Goal: Browse casually: Explore the website without a specific task or goal

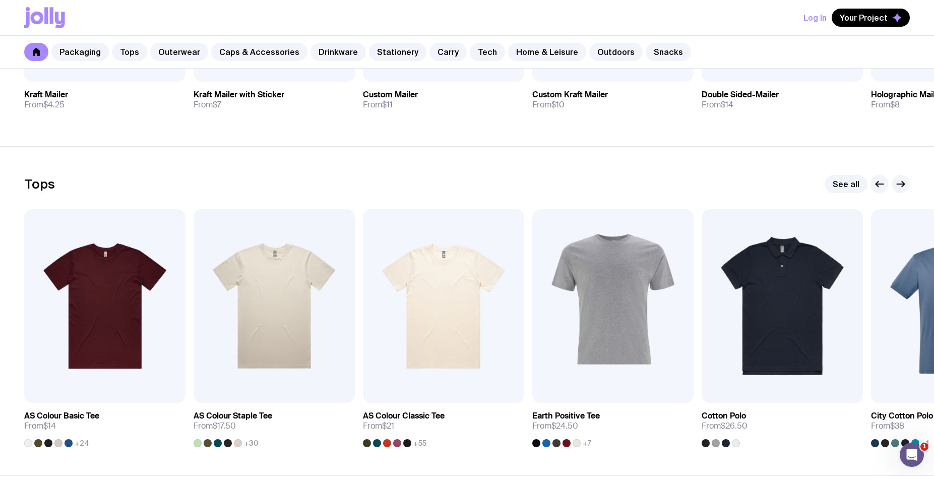
scroll to position [554, 0]
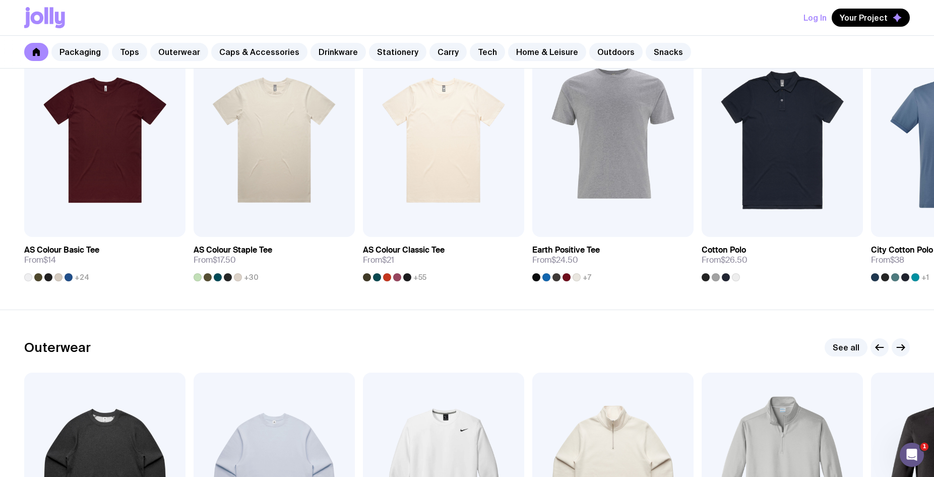
click at [398, 47] on link "Stationery" at bounding box center [397, 52] width 57 height 18
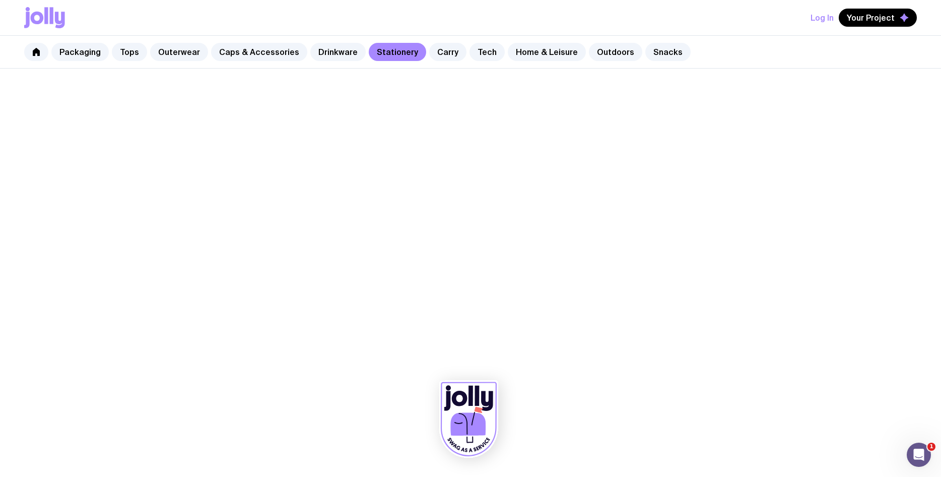
click at [315, 58] on link "Drinkware" at bounding box center [337, 52] width 55 height 18
click at [653, 252] on div at bounding box center [470, 273] width 941 height 408
click at [456, 407] on icon at bounding box center [468, 418] width 59 height 77
click at [26, 1] on div "Log In Your Project" at bounding box center [470, 17] width 893 height 35
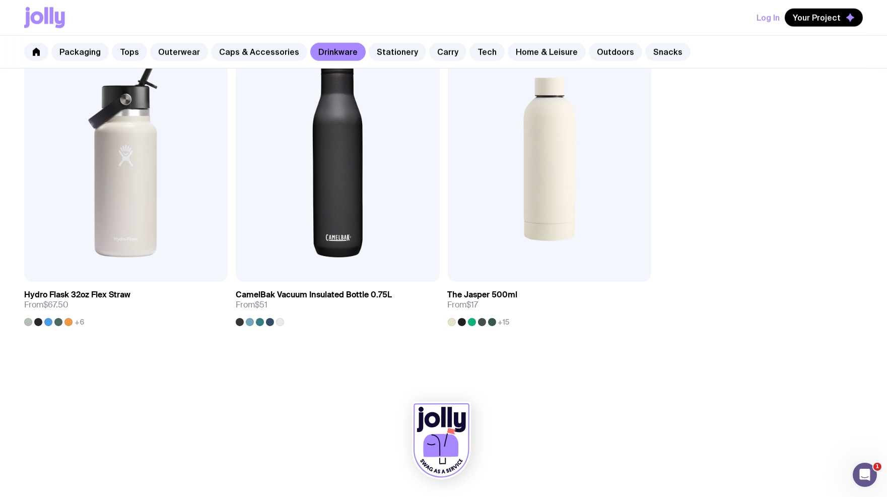
scroll to position [1606, 0]
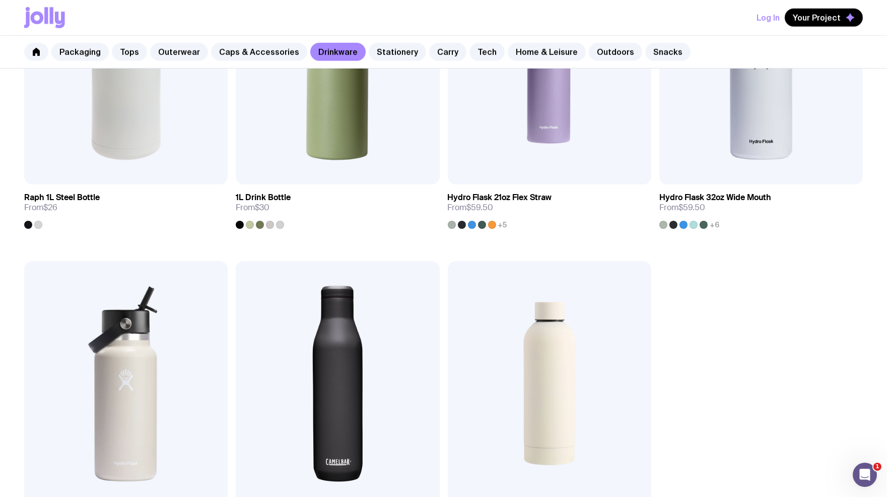
drag, startPoint x: 10, startPoint y: 249, endPoint x: 179, endPoint y: 64, distance: 250.7
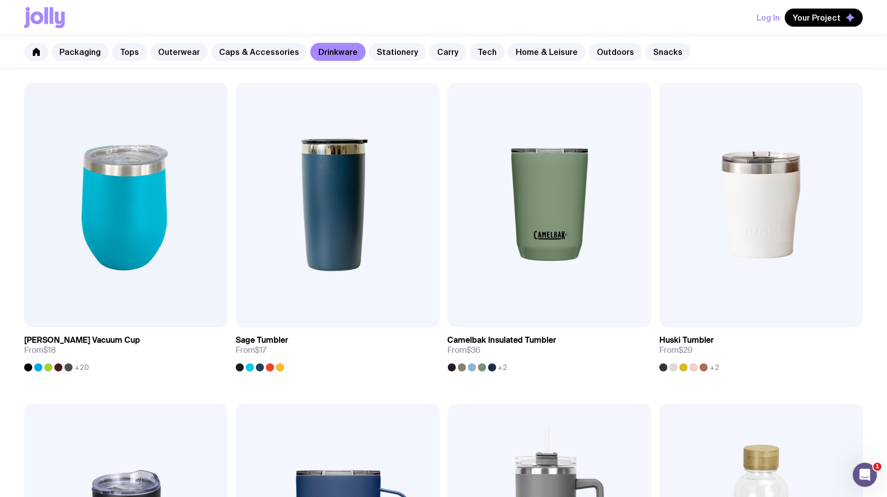
scroll to position [487, 0]
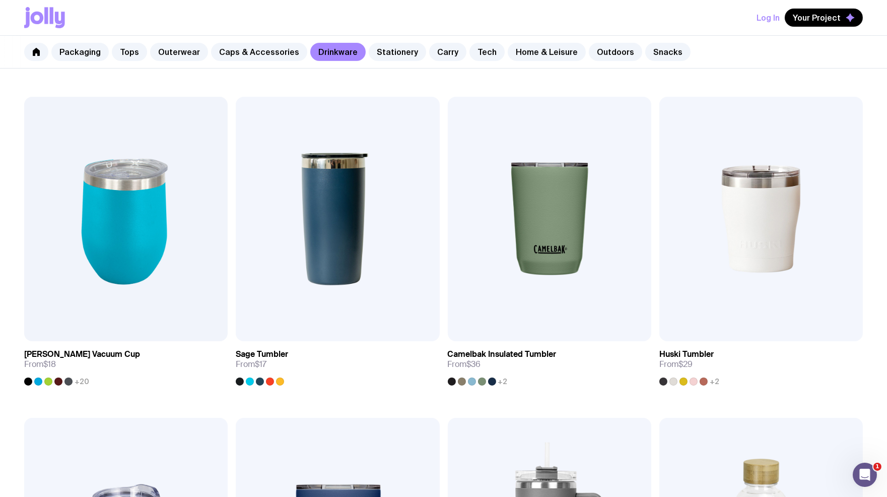
click at [387, 52] on link "Stationery" at bounding box center [397, 52] width 57 height 18
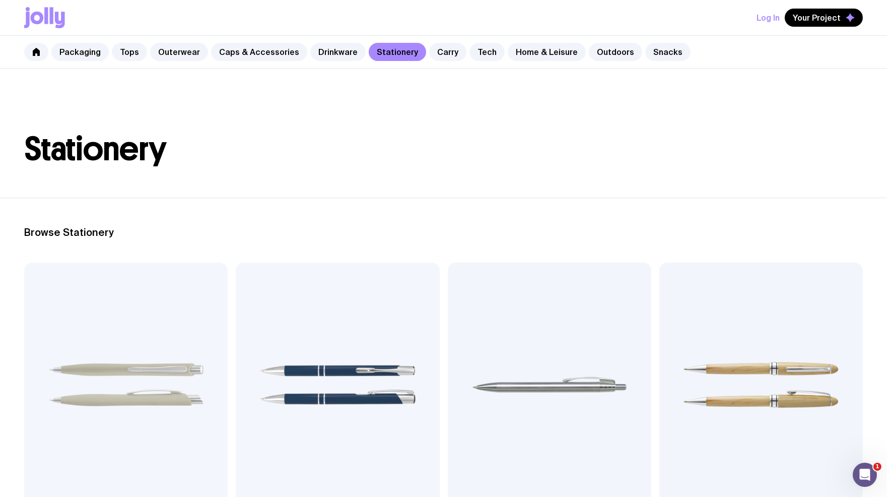
click at [455, 58] on div "Packaging Tops Outerwear Caps & Accessories Drinkware Stationery Carry Tech Hom…" at bounding box center [443, 52] width 887 height 33
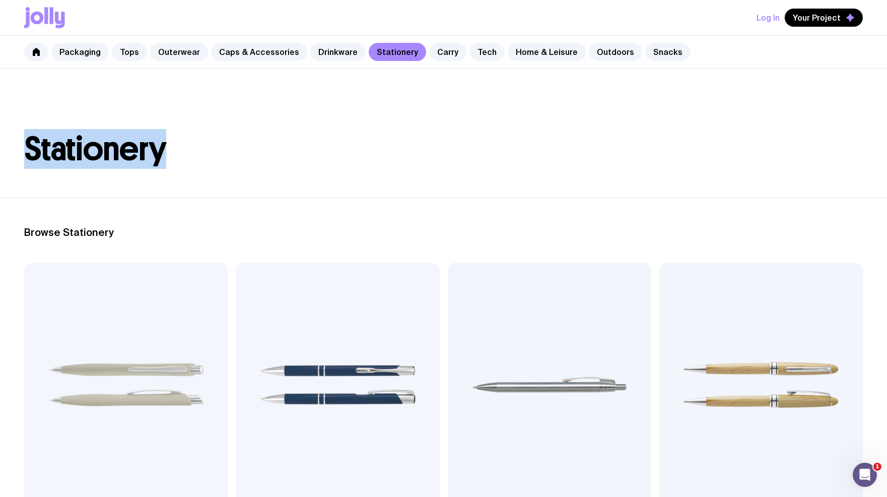
click at [455, 58] on div "Packaging Tops Outerwear Caps & Accessories Drinkware Stationery Carry Tech Hom…" at bounding box center [443, 52] width 887 height 33
copy h1 "Stationery"
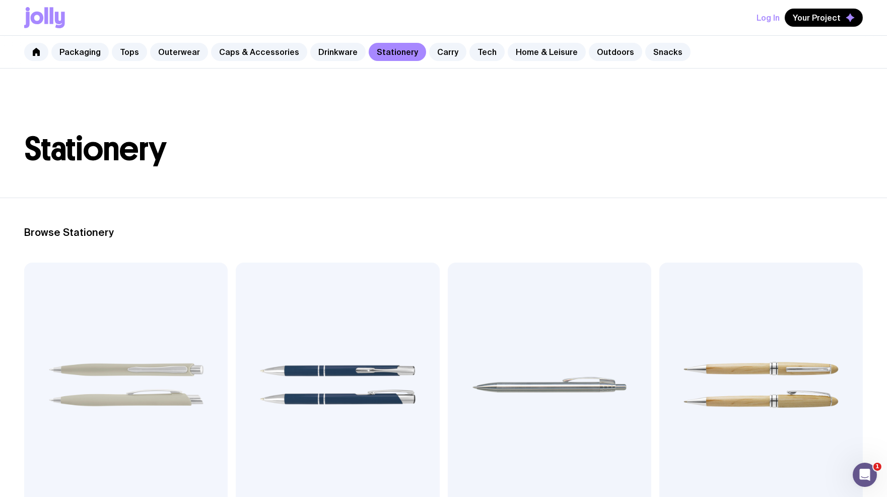
click at [452, 49] on div "Packaging Tops Outerwear Caps & Accessories Drinkware Stationery Carry Tech Hom…" at bounding box center [443, 52] width 887 height 33
click at [470, 49] on link "Tech" at bounding box center [487, 52] width 35 height 18
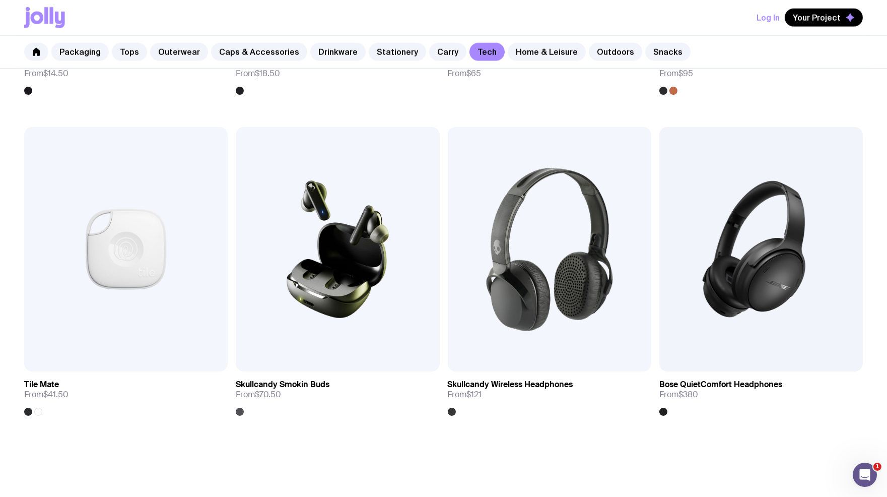
scroll to position [2151, 0]
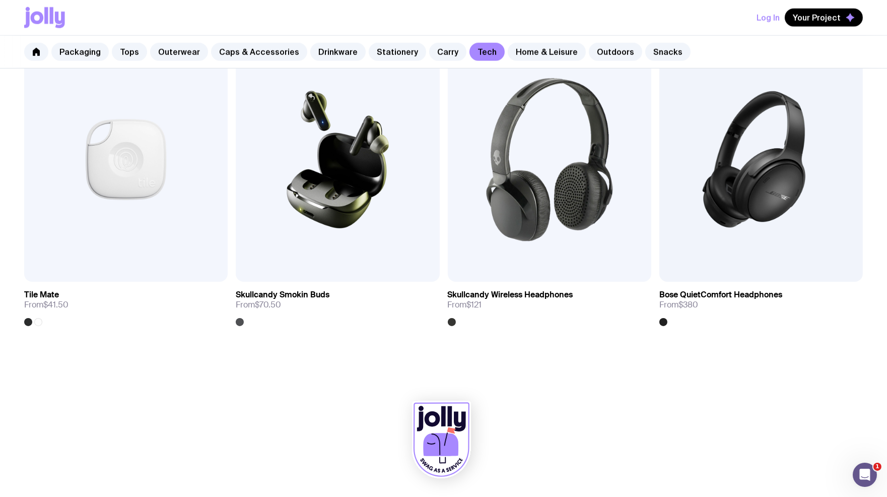
click at [654, 52] on link "Snacks" at bounding box center [667, 52] width 45 height 18
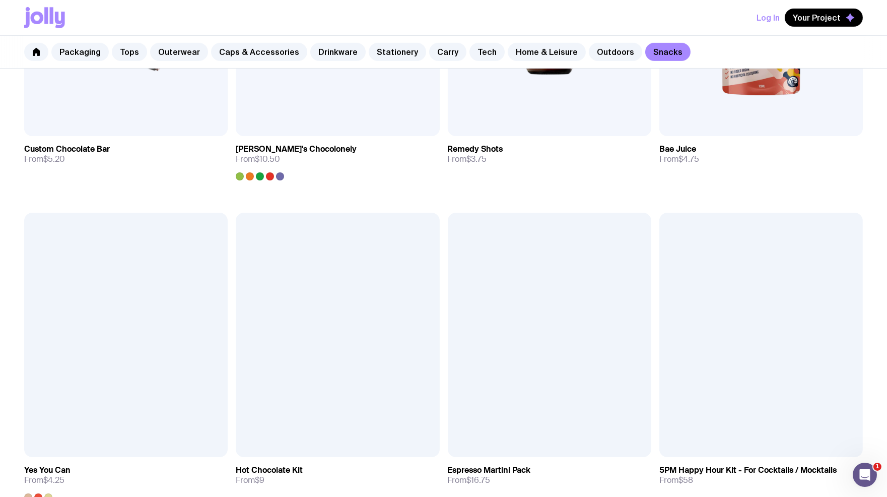
scroll to position [868, 0]
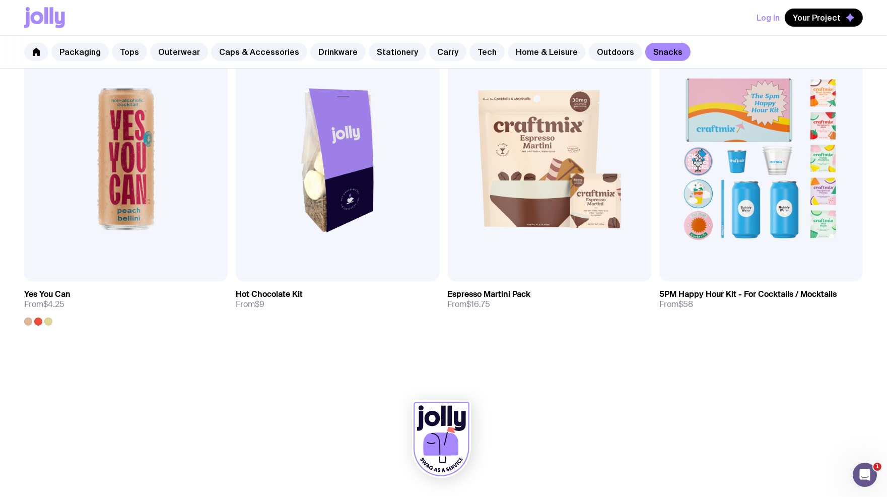
click at [523, 49] on link "Home & Leisure" at bounding box center [547, 52] width 78 height 18
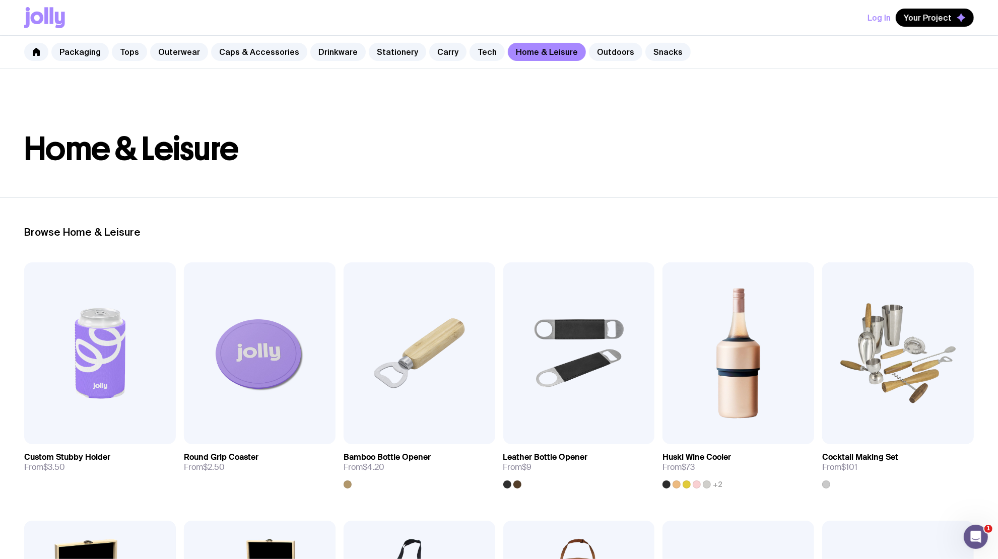
click at [178, 51] on link "Outerwear" at bounding box center [179, 52] width 58 height 18
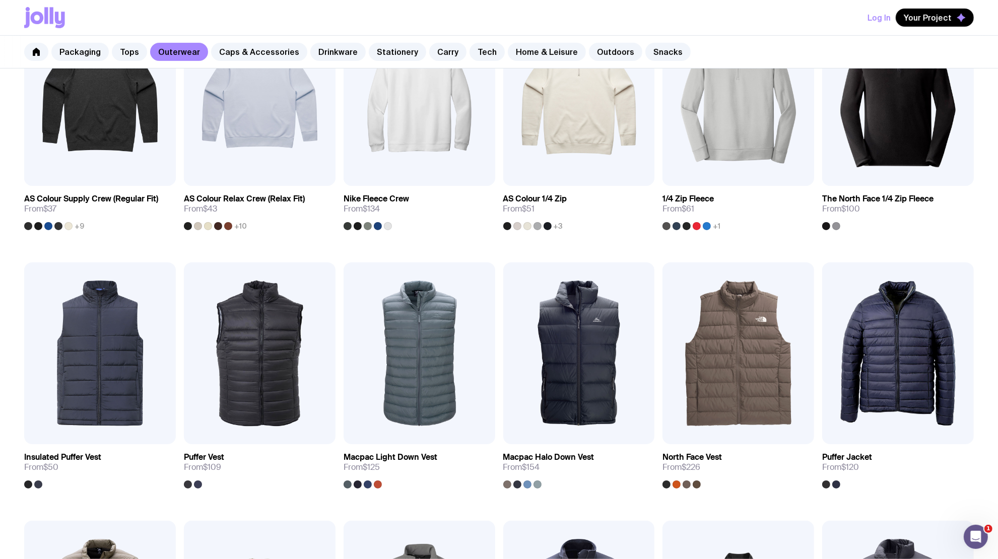
scroll to position [63, 0]
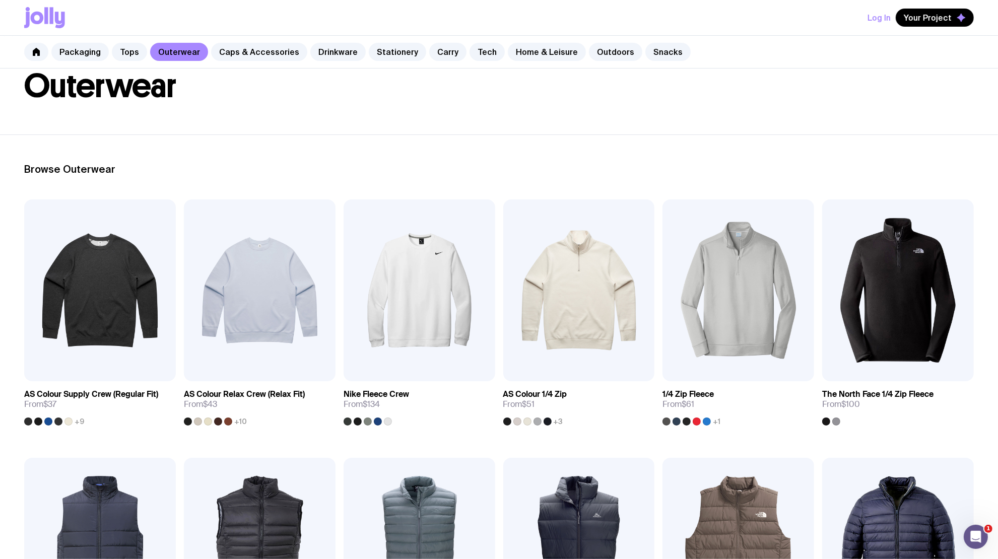
click at [71, 53] on link "Packaging" at bounding box center [79, 52] width 57 height 18
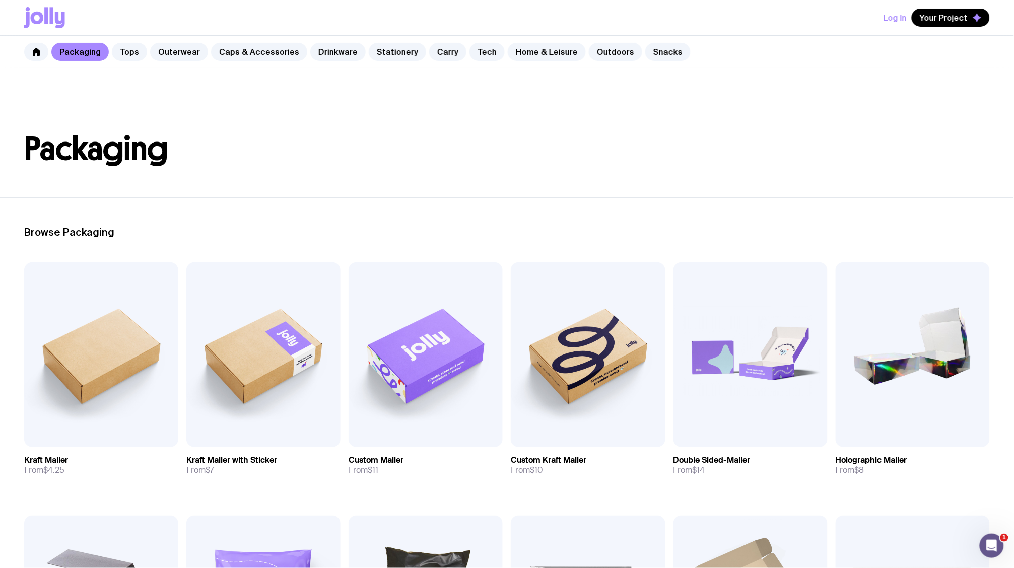
click at [118, 51] on link "Tops" at bounding box center [129, 52] width 35 height 18
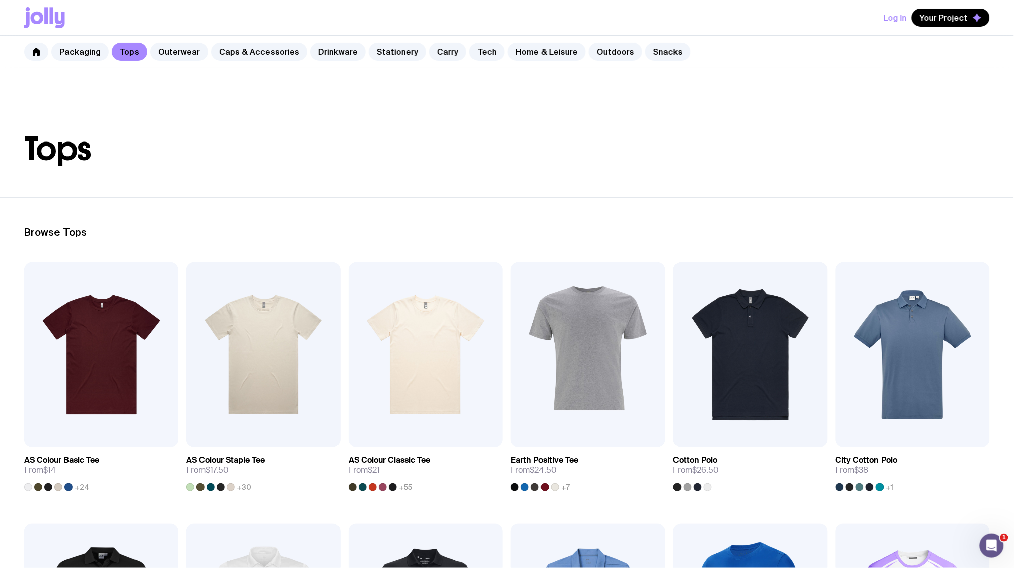
click at [173, 55] on link "Outerwear" at bounding box center [179, 52] width 58 height 18
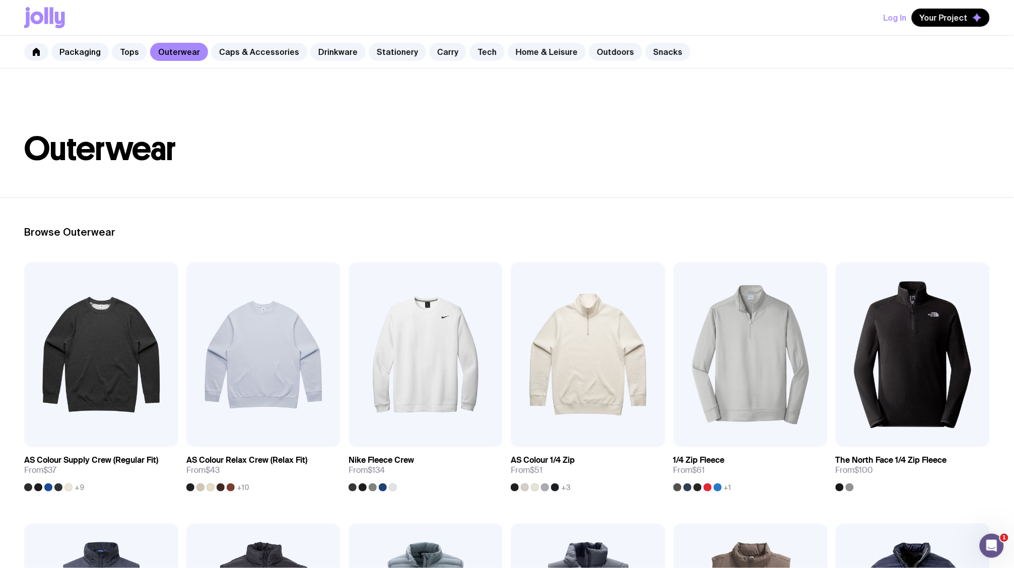
drag, startPoint x: 265, startPoint y: 52, endPoint x: 293, endPoint y: 53, distance: 27.7
click at [265, 53] on link "Caps & Accessories" at bounding box center [259, 52] width 96 height 18
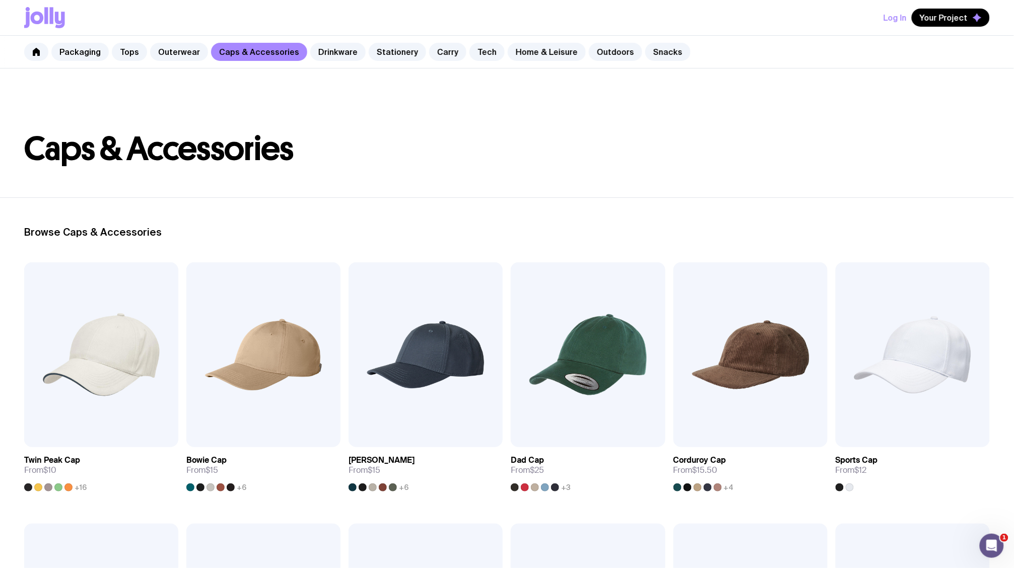
click at [330, 56] on link "Drinkware" at bounding box center [337, 52] width 55 height 18
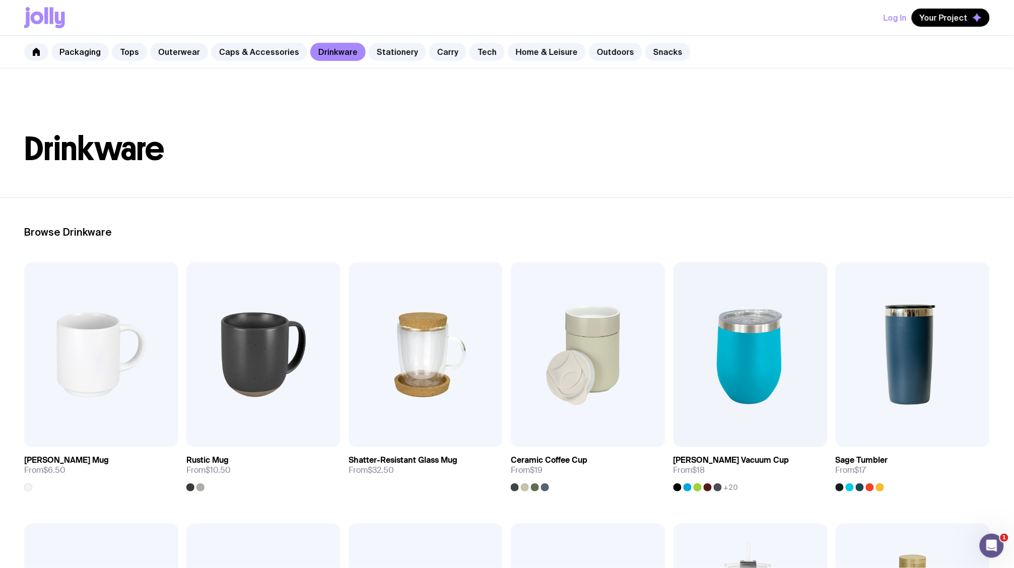
click at [434, 59] on link "Carry" at bounding box center [447, 52] width 37 height 18
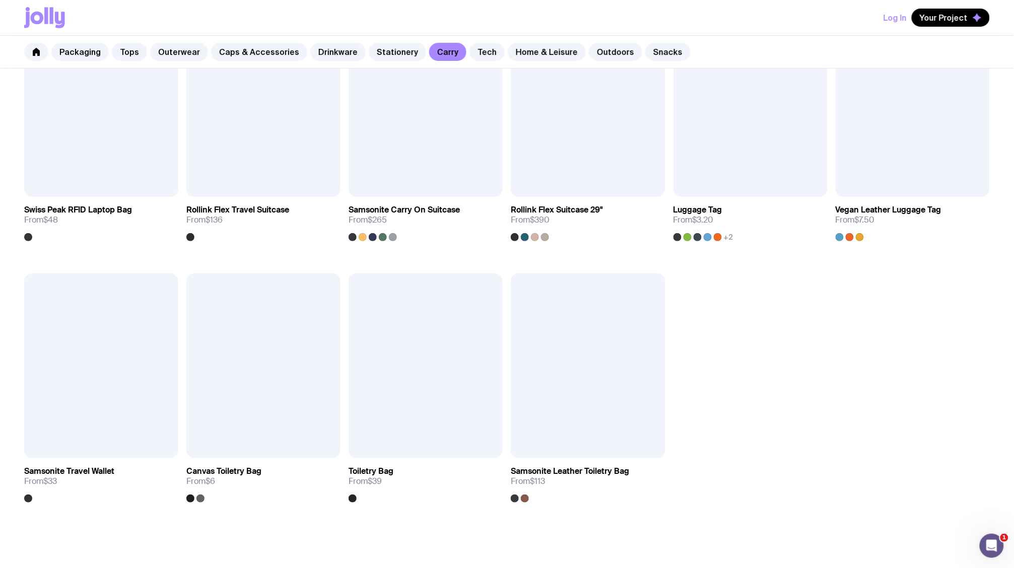
scroll to position [1322, 0]
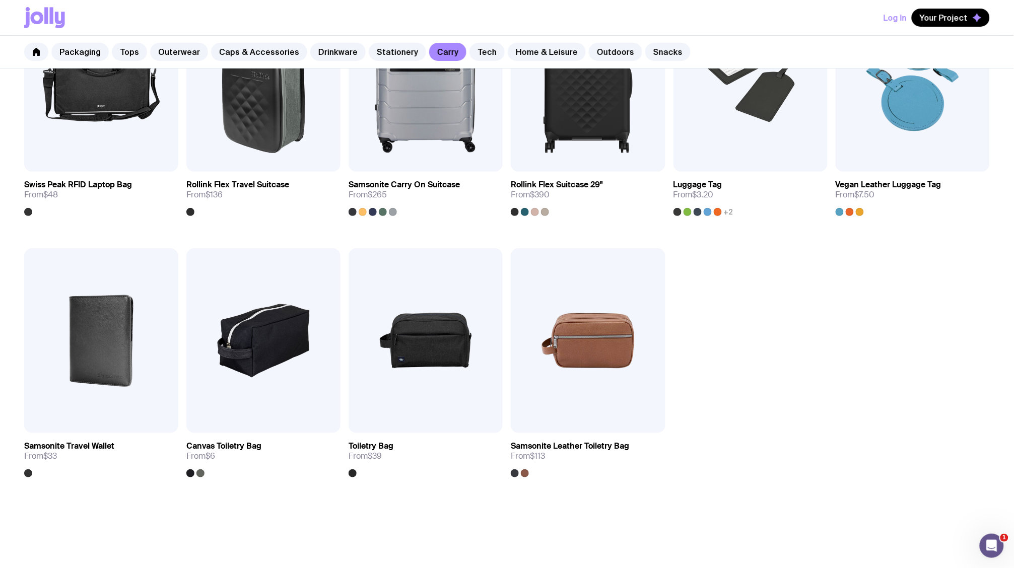
click at [453, 57] on div "Packaging Tops Outerwear Caps & Accessories Drinkware Stationery Carry Tech Hom…" at bounding box center [507, 52] width 1014 height 33
click at [519, 54] on link "Home & Leisure" at bounding box center [547, 52] width 78 height 18
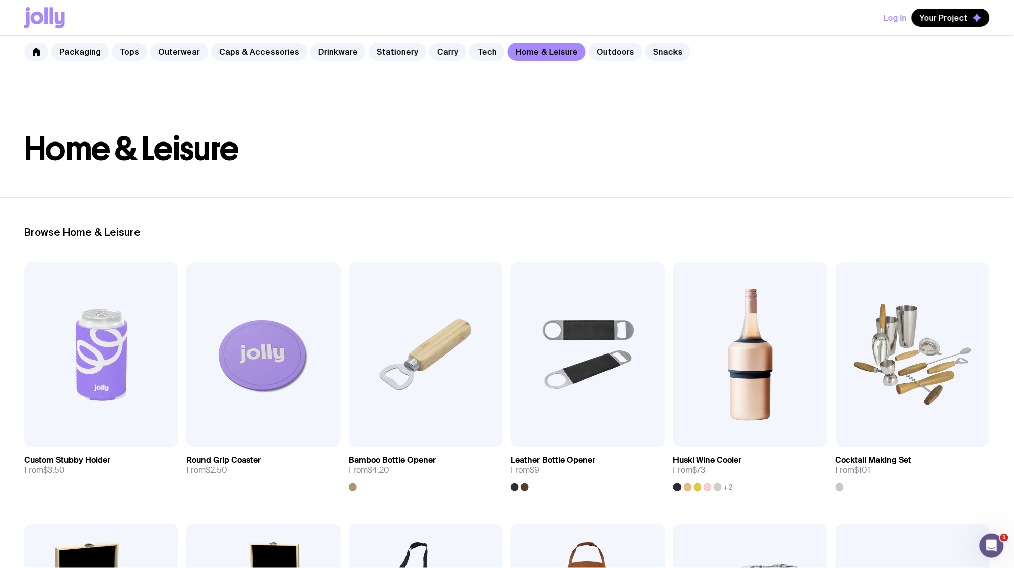
click at [589, 52] on link "Outdoors" at bounding box center [615, 52] width 53 height 18
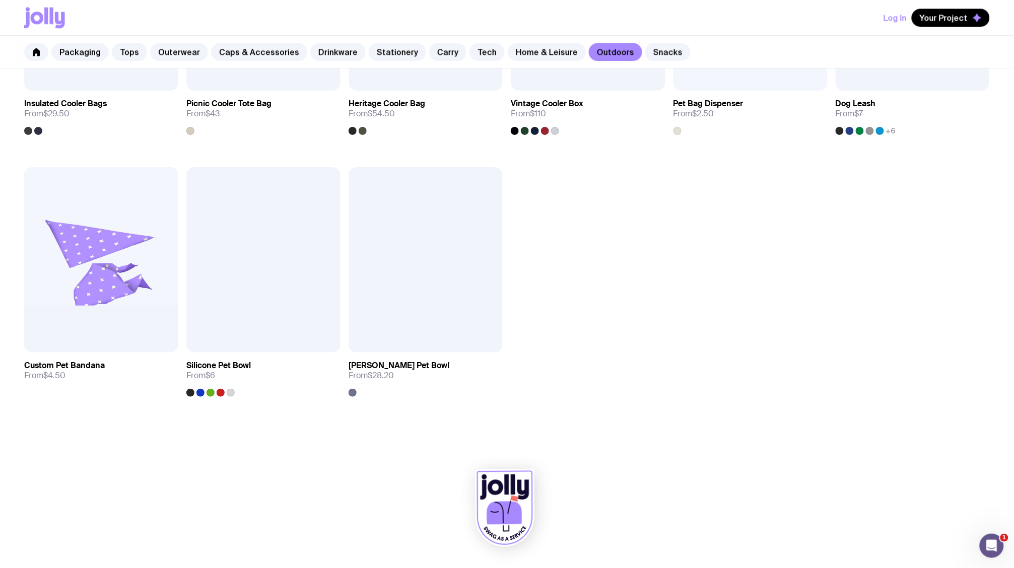
scroll to position [880, 0]
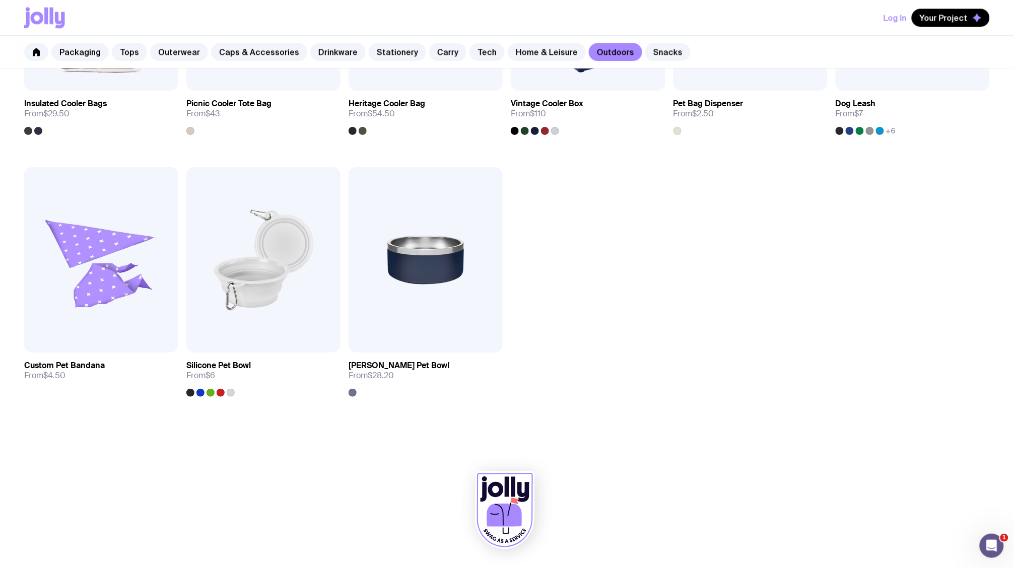
click at [43, 29] on div "Log In Your Project" at bounding box center [507, 17] width 966 height 35
click at [46, 22] on icon at bounding box center [46, 15] width 4 height 17
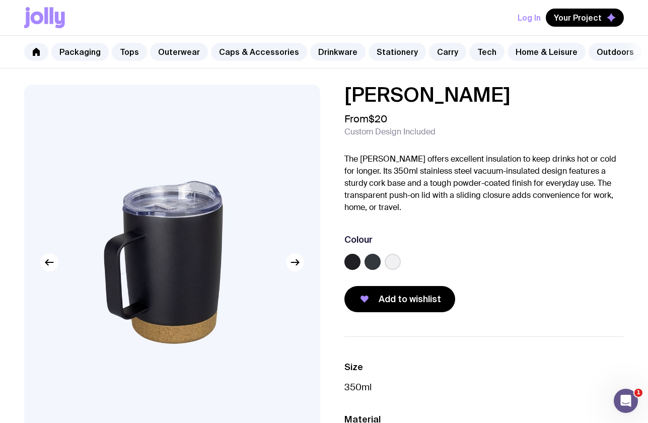
click at [391, 268] on label at bounding box center [393, 262] width 16 height 16
click at [0, 0] on input "radio" at bounding box center [0, 0] width 0 height 0
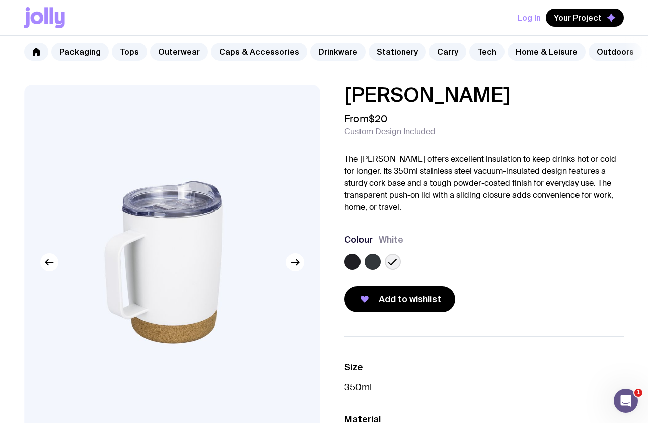
click at [378, 270] on label at bounding box center [373, 262] width 16 height 16
click at [0, 0] on input "radio" at bounding box center [0, 0] width 0 height 0
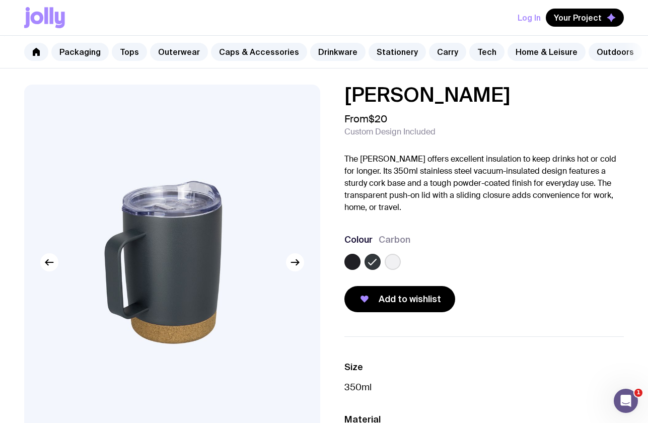
click at [400, 266] on label at bounding box center [393, 262] width 16 height 16
click at [0, 0] on input "radio" at bounding box center [0, 0] width 0 height 0
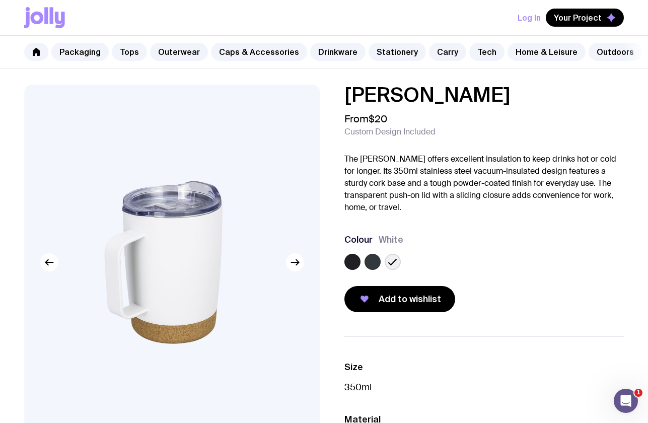
drag, startPoint x: 144, startPoint y: 412, endPoint x: 142, endPoint y: 422, distance: 10.8
click at [144, 412] on img at bounding box center [172, 262] width 296 height 355
drag, startPoint x: 402, startPoint y: 124, endPoint x: 341, endPoint y: 131, distance: 61.4
click at [341, 131] on div "Felix Mug From $20 Custom Design Included The Felix Mug offers excellent insula…" at bounding box center [476, 199] width 296 height 228
drag, startPoint x: 341, startPoint y: 131, endPoint x: 424, endPoint y: 139, distance: 83.5
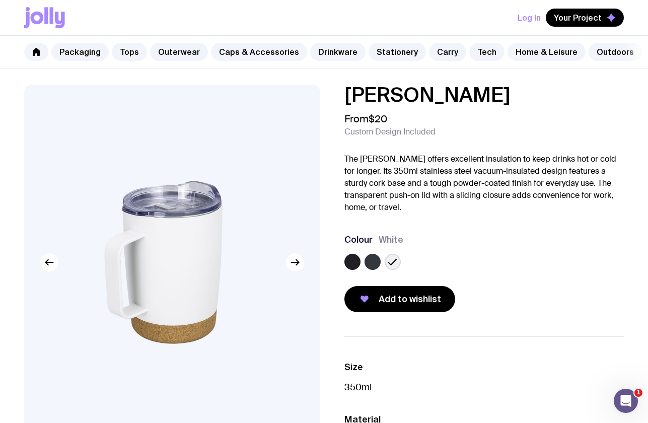
click at [424, 137] on span "Custom Design Included" at bounding box center [390, 132] width 91 height 10
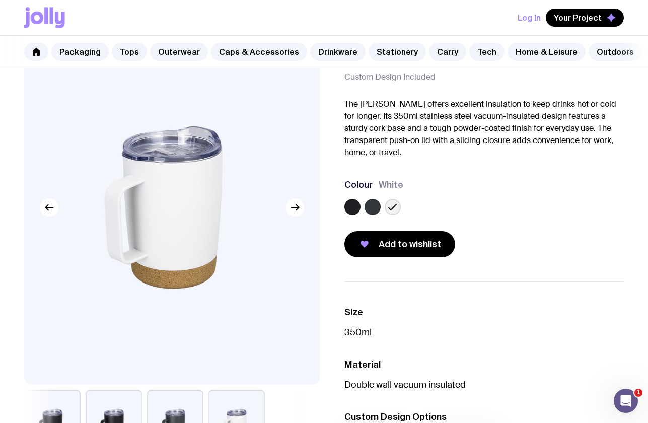
scroll to position [50, 0]
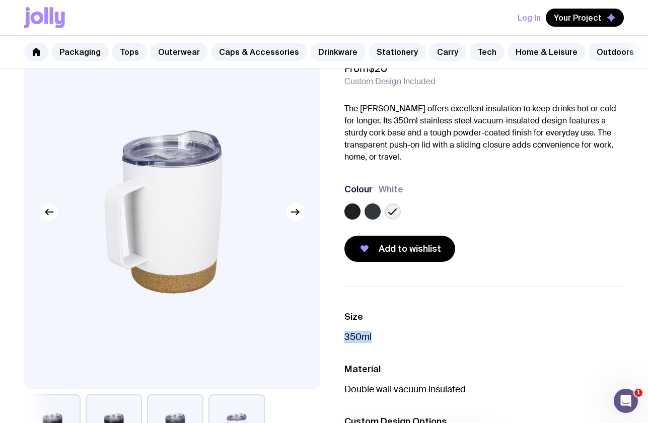
drag, startPoint x: 376, startPoint y: 344, endPoint x: 332, endPoint y: 345, distance: 44.8
click at [332, 345] on div "Size 350ml Material Double wall vacuum insulated Custom Design Options Custom P…" at bounding box center [476, 385] width 296 height 198
copy p "350ml"
click at [112, 181] on img at bounding box center [172, 211] width 296 height 355
click at [116, 191] on img at bounding box center [172, 211] width 296 height 355
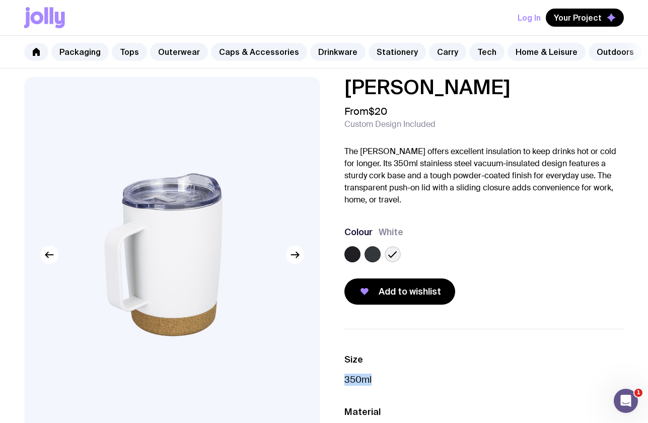
scroll to position [0, 0]
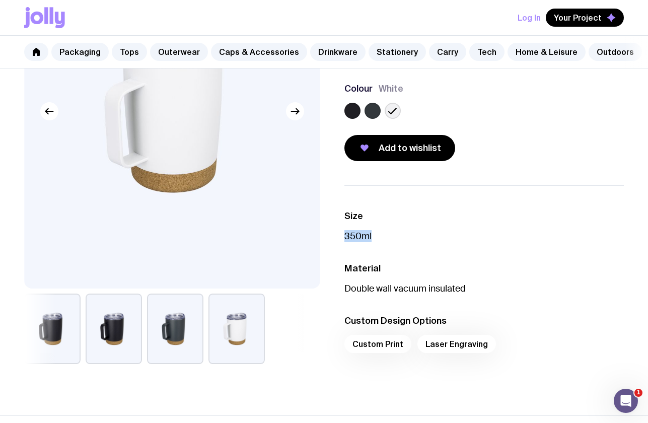
click at [166, 313] on button "button" at bounding box center [175, 329] width 56 height 71
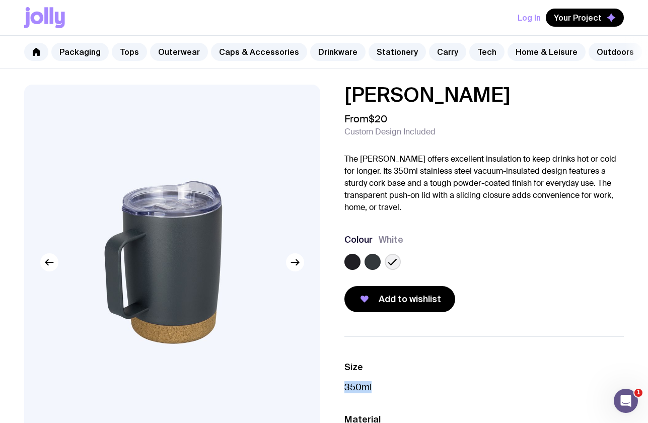
click at [392, 264] on icon at bounding box center [393, 262] width 12 height 12
click at [0, 0] on input "radio" at bounding box center [0, 0] width 0 height 0
click at [65, 336] on img at bounding box center [172, 262] width 296 height 355
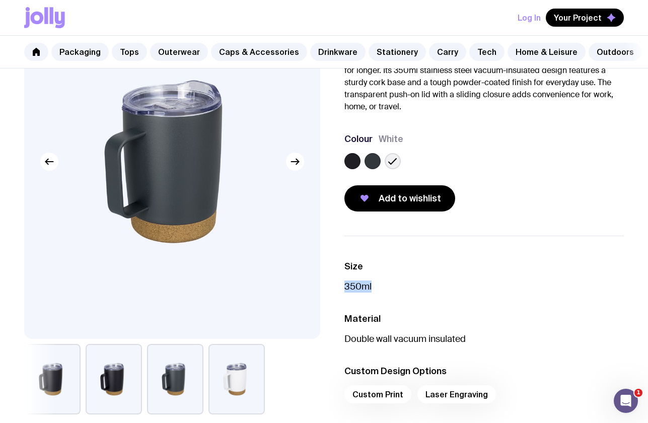
click at [352, 169] on label at bounding box center [353, 161] width 16 height 16
click at [0, 0] on input "radio" at bounding box center [0, 0] width 0 height 0
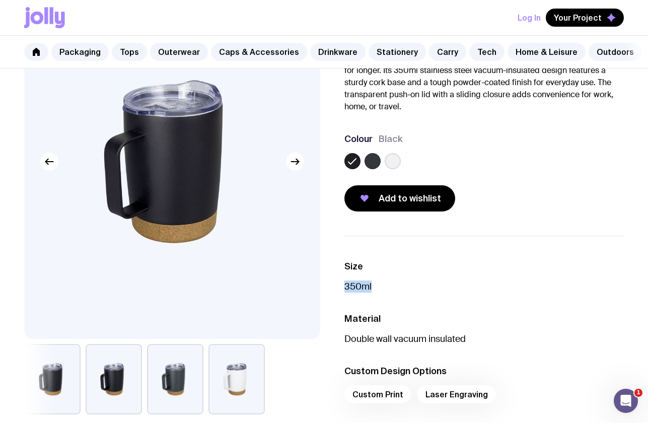
click at [371, 169] on label at bounding box center [373, 161] width 16 height 16
click at [0, 0] on input "radio" at bounding box center [0, 0] width 0 height 0
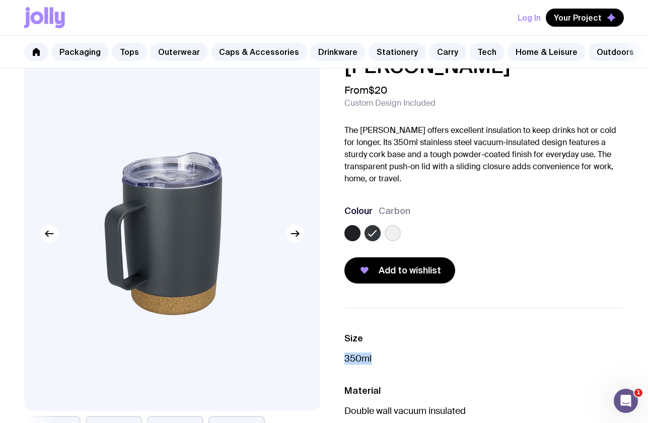
scroll to position [0, 0]
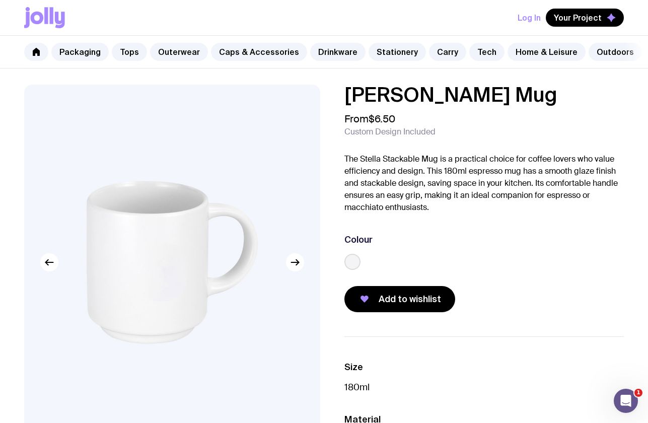
drag, startPoint x: 550, startPoint y: 94, endPoint x: 338, endPoint y: 103, distance: 211.8
click at [338, 103] on div "Stella Stackable Mug From $6.50 Custom Design Included The Stella Stackable Mug…" at bounding box center [476, 199] width 296 height 228
copy h1 "Stella Stackable Mug"
click at [14, 360] on div "Stella Stackable Mug From $6.50 Custom Design Included The Stella Stackable Mug…" at bounding box center [324, 310] width 648 height 450
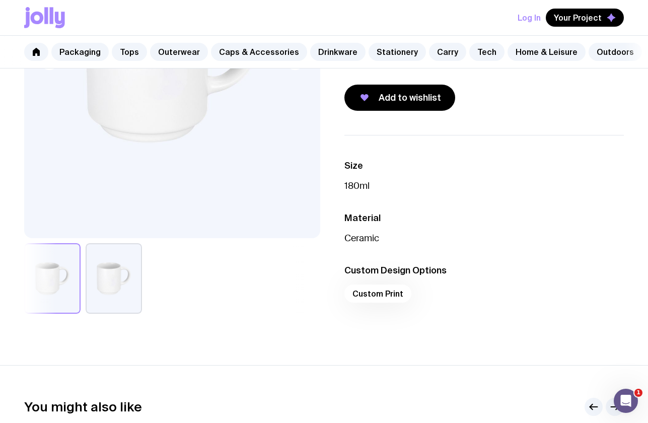
click at [181, 307] on div at bounding box center [172, 278] width 296 height 71
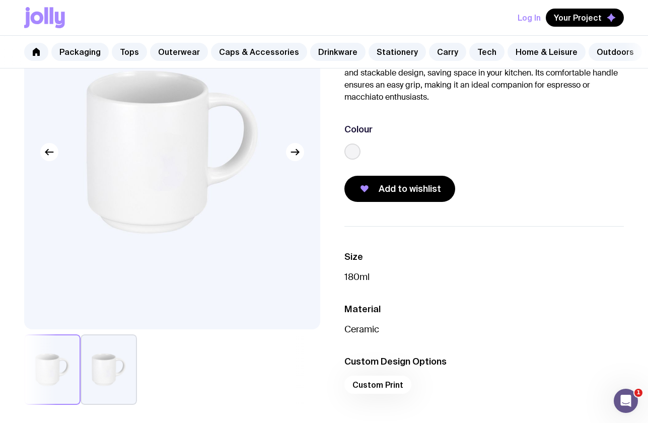
scroll to position [0, 0]
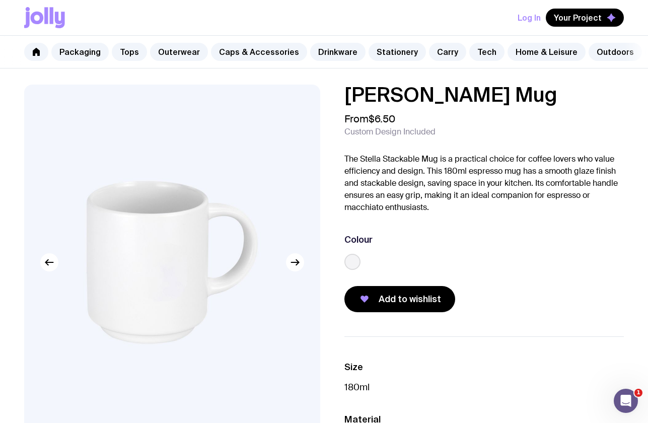
click at [110, 134] on img at bounding box center [172, 262] width 296 height 355
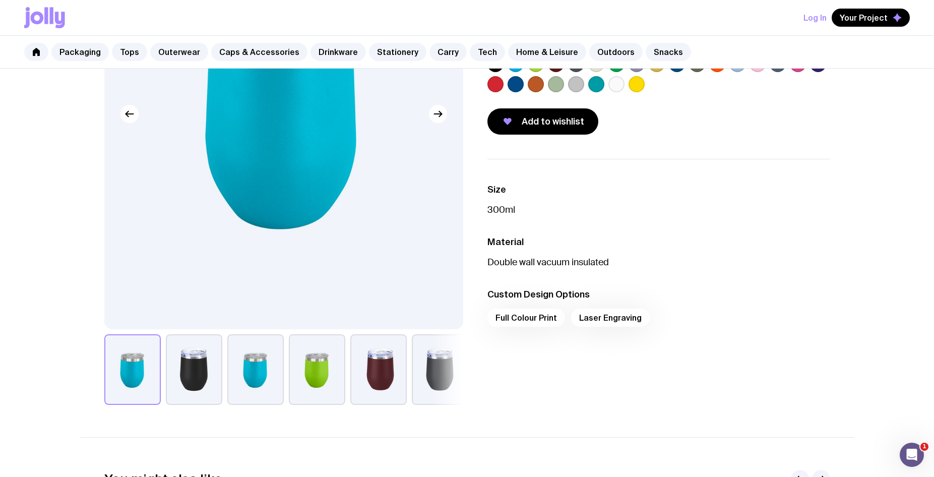
scroll to position [56, 0]
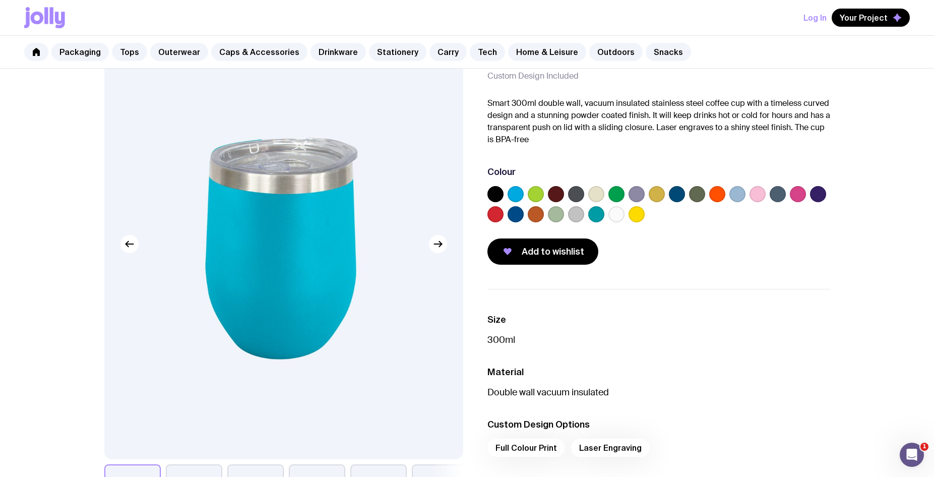
click at [618, 214] on label at bounding box center [616, 214] width 16 height 16
click at [0, 0] on input "radio" at bounding box center [0, 0] width 0 height 0
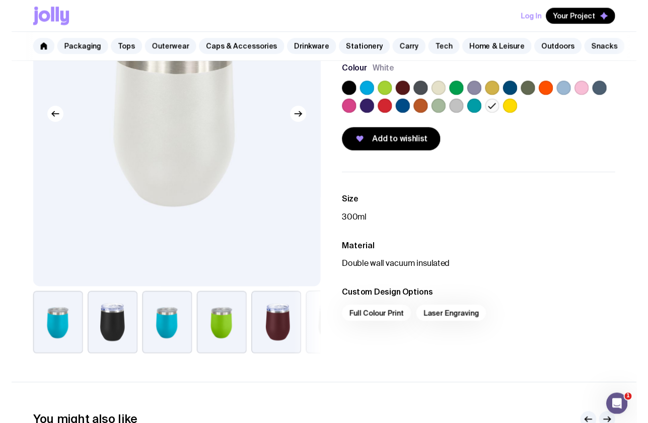
scroll to position [0, 0]
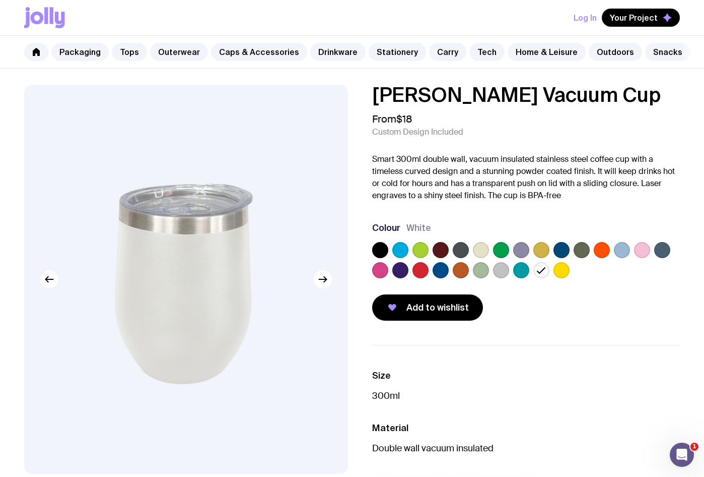
click at [420, 130] on span "Custom Design Included" at bounding box center [417, 132] width 91 height 10
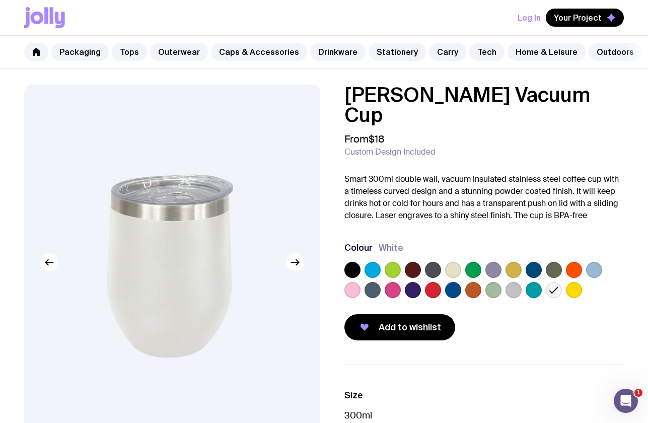
click at [299, 268] on icon "button" at bounding box center [295, 262] width 12 height 12
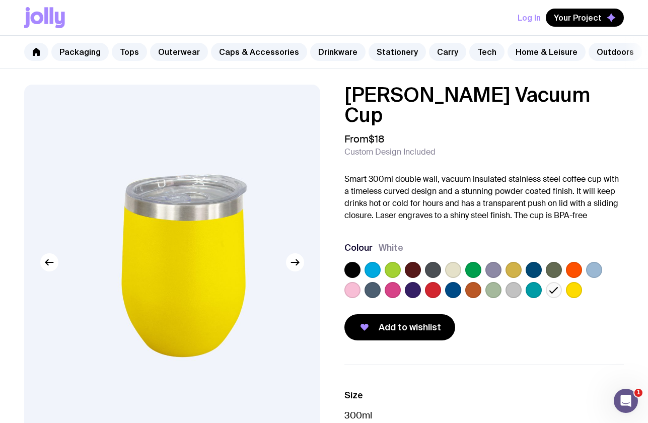
click at [299, 268] on icon "button" at bounding box center [295, 262] width 12 height 12
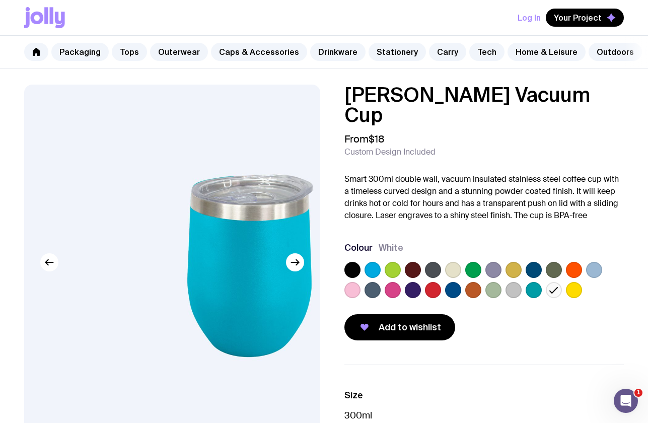
click at [299, 268] on icon "button" at bounding box center [295, 262] width 12 height 12
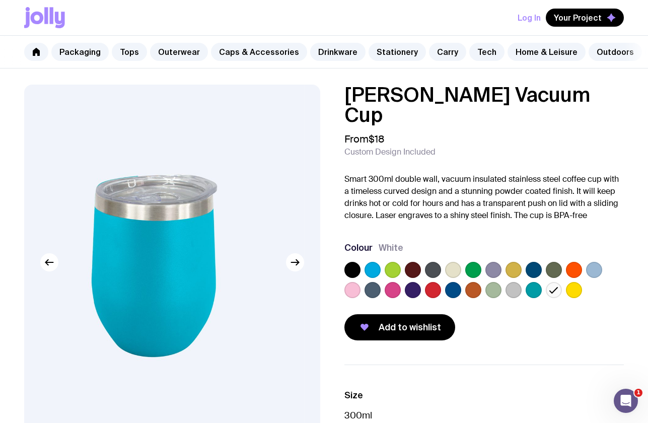
click at [299, 268] on icon "button" at bounding box center [295, 262] width 12 height 12
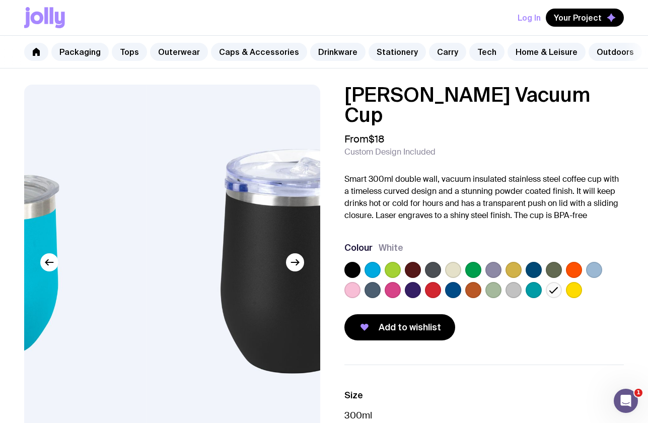
click at [299, 268] on icon "button" at bounding box center [295, 262] width 12 height 12
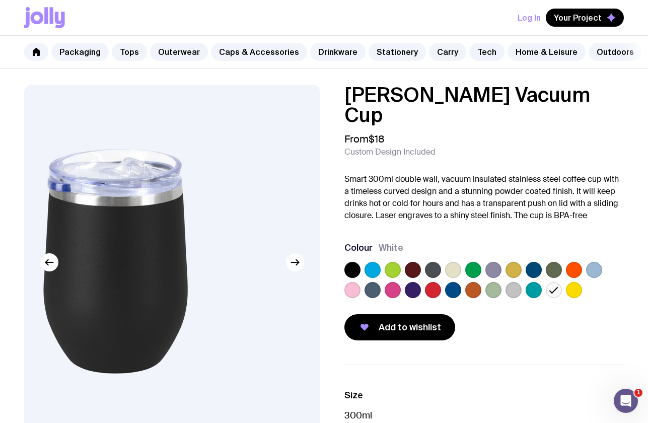
click at [299, 268] on icon "button" at bounding box center [295, 262] width 12 height 12
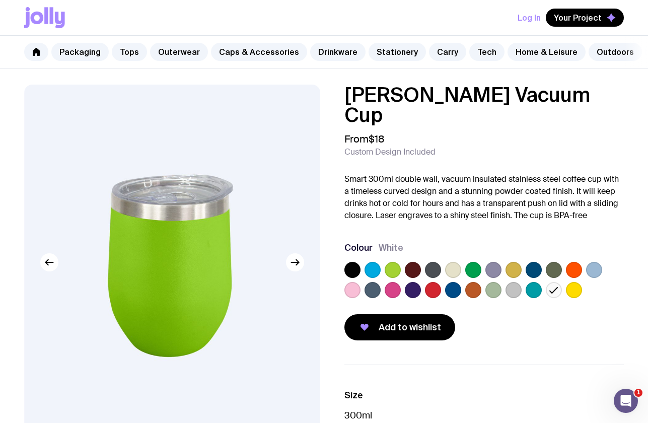
click at [533, 282] on label at bounding box center [534, 290] width 16 height 16
click at [0, 0] on input "radio" at bounding box center [0, 0] width 0 height 0
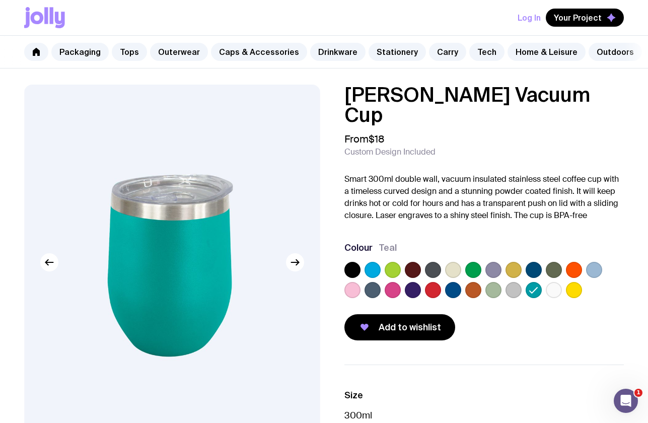
click at [555, 282] on label at bounding box center [554, 290] width 16 height 16
click at [0, 0] on input "radio" at bounding box center [0, 0] width 0 height 0
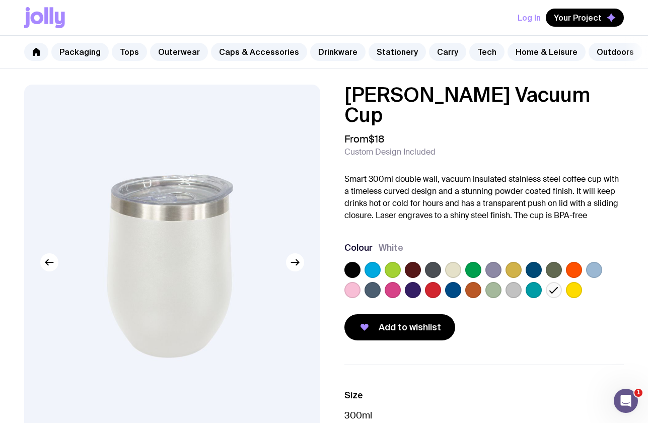
click at [168, 360] on img at bounding box center [172, 262] width 296 height 355
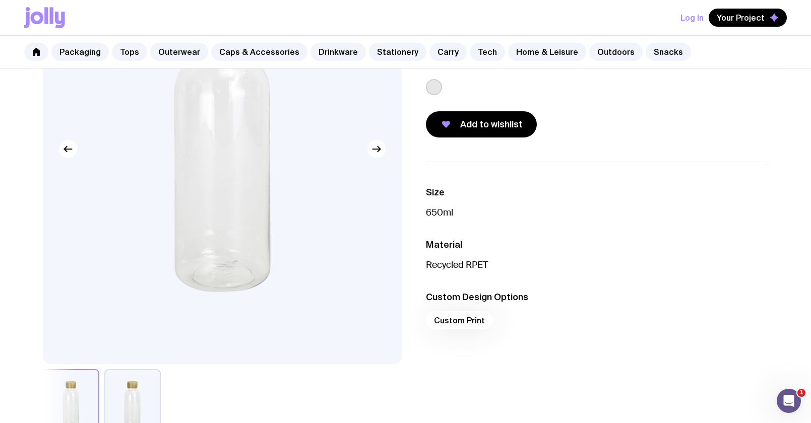
scroll to position [151, 0]
click at [462, 318] on div "Custom Print" at bounding box center [597, 323] width 343 height 24
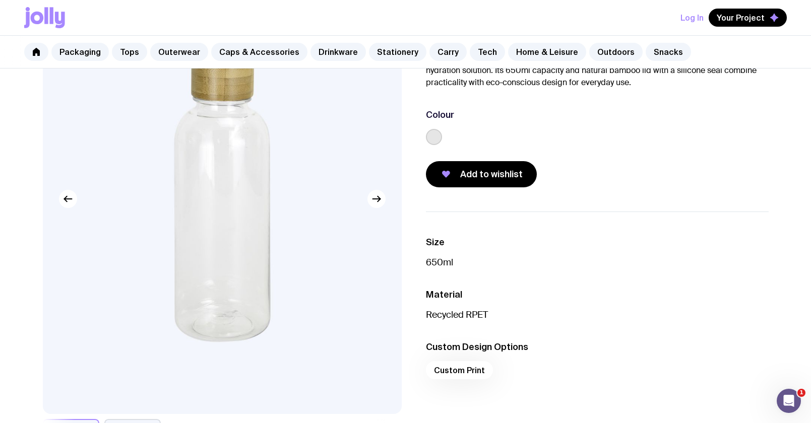
click at [370, 198] on icon "button" at bounding box center [376, 199] width 12 height 12
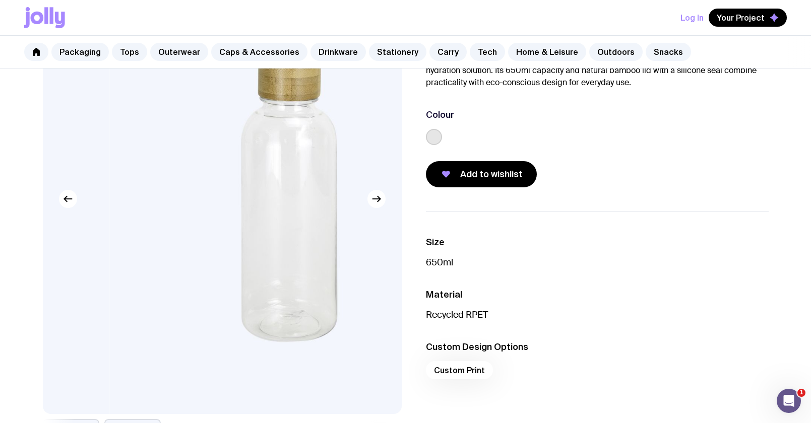
click at [370, 198] on icon "button" at bounding box center [376, 199] width 12 height 12
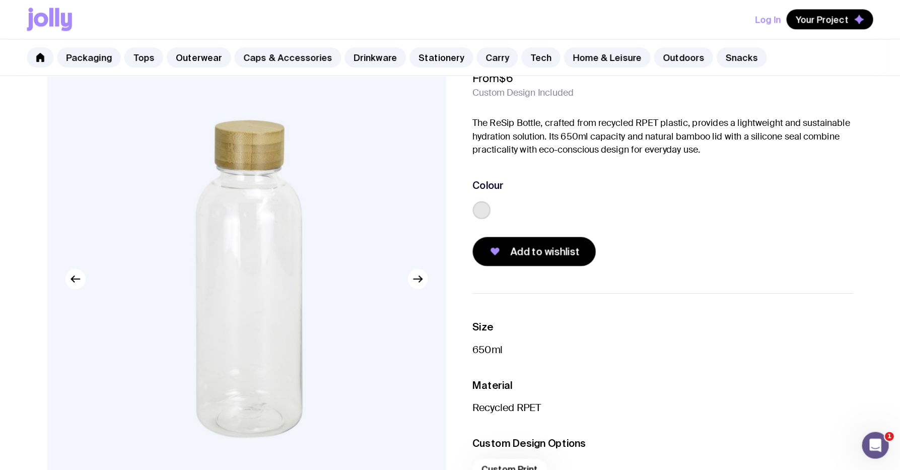
scroll to position [0, 0]
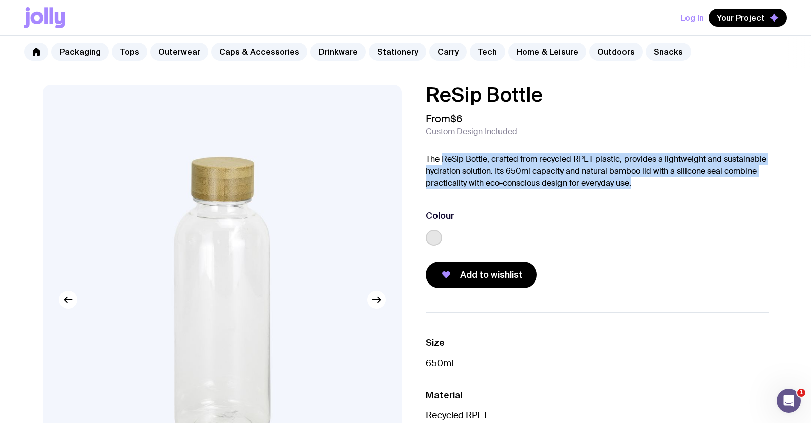
drag, startPoint x: 440, startPoint y: 152, endPoint x: 752, endPoint y: 184, distance: 313.6
click at [752, 184] on div "ReSip Bottle From $6 Custom Design Included The ReSip Bottle, crafted from recy…" at bounding box center [597, 187] width 343 height 204
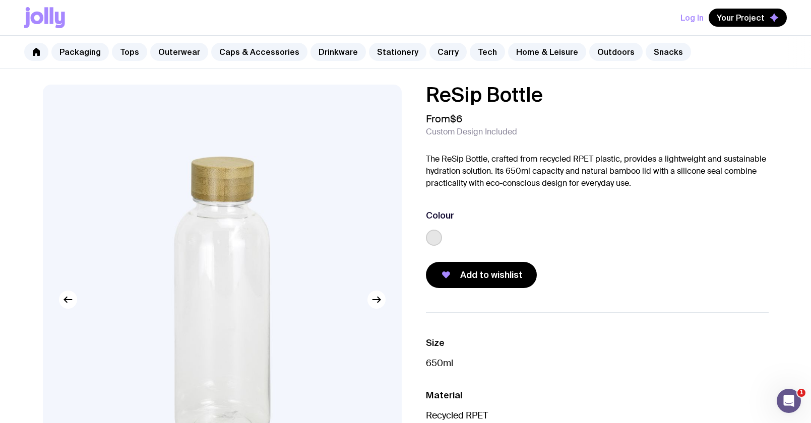
drag, startPoint x: 752, startPoint y: 184, endPoint x: 756, endPoint y: 206, distance: 21.9
click at [756, 206] on div "ReSip Bottle From $6 Custom Design Included The ReSip Bottle, crafted from recy…" at bounding box center [597, 187] width 343 height 204
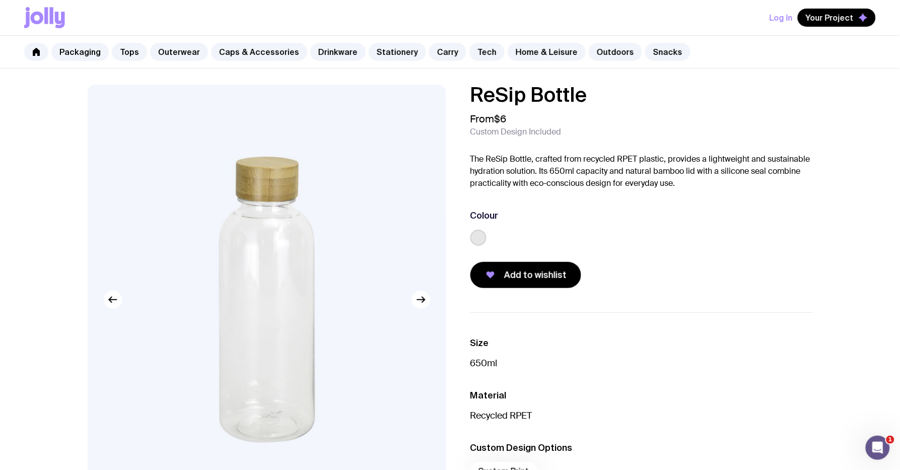
drag, startPoint x: 38, startPoint y: 285, endPoint x: 91, endPoint y: 196, distance: 102.8
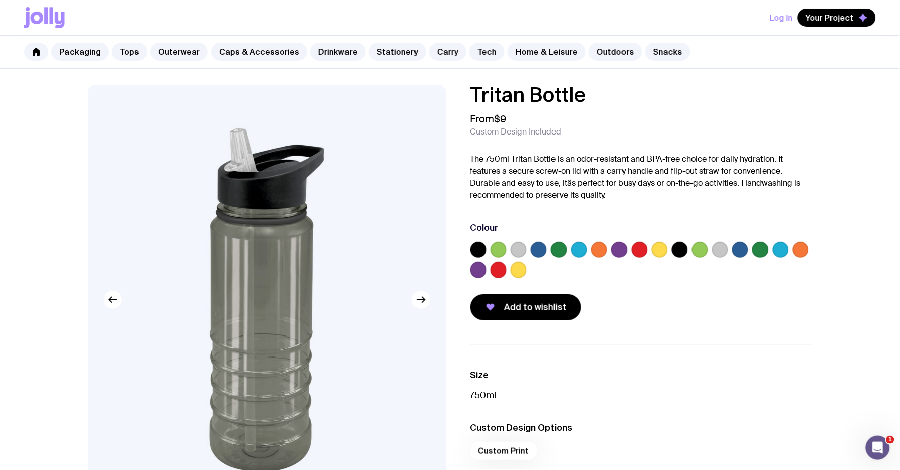
click at [515, 248] on label at bounding box center [519, 250] width 16 height 16
click at [0, 0] on input "radio" at bounding box center [0, 0] width 0 height 0
click at [711, 252] on div at bounding box center [642, 262] width 343 height 40
click at [731, 252] on div at bounding box center [642, 262] width 343 height 40
click at [717, 253] on label at bounding box center [720, 250] width 16 height 16
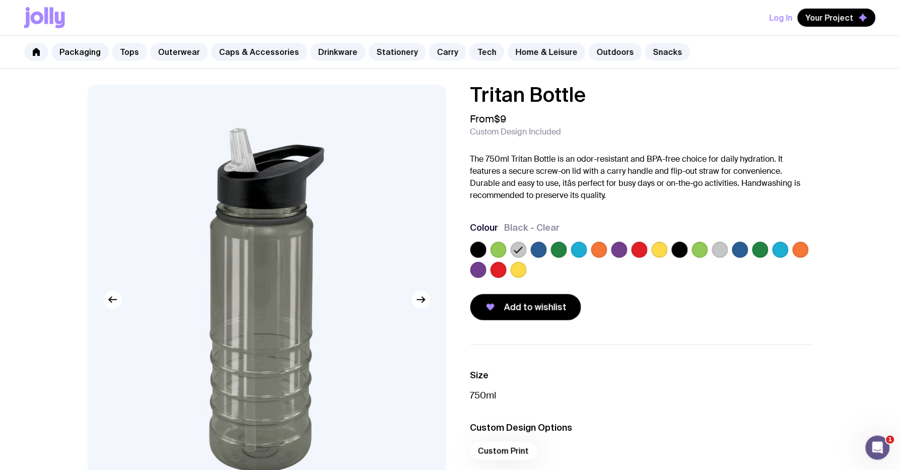
click at [0, 0] on input "radio" at bounding box center [0, 0] width 0 height 0
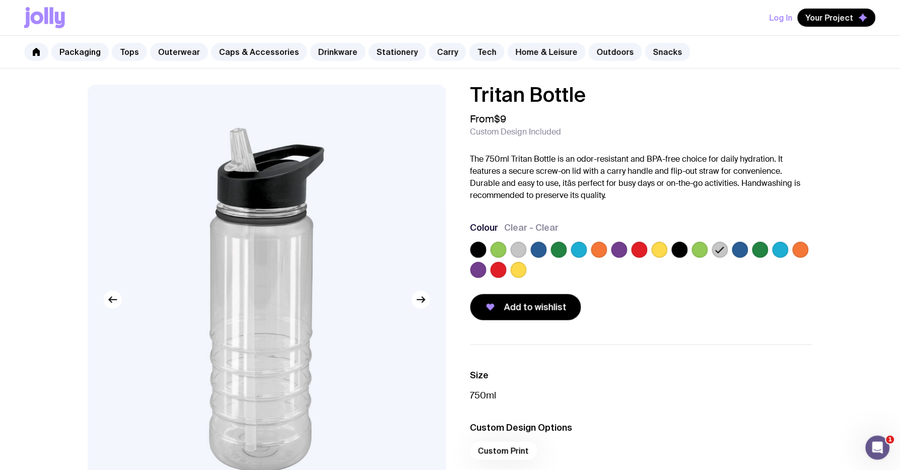
scroll to position [56, 0]
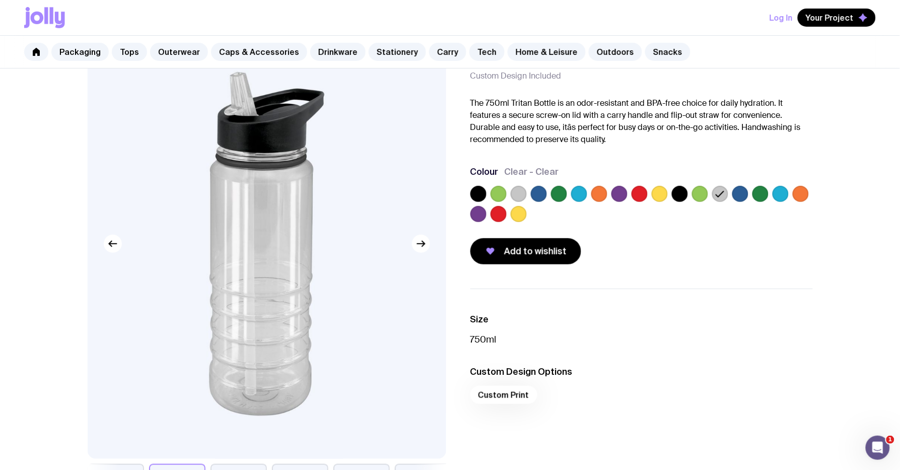
click at [495, 213] on label at bounding box center [499, 214] width 16 height 16
click at [0, 0] on input "radio" at bounding box center [0, 0] width 0 height 0
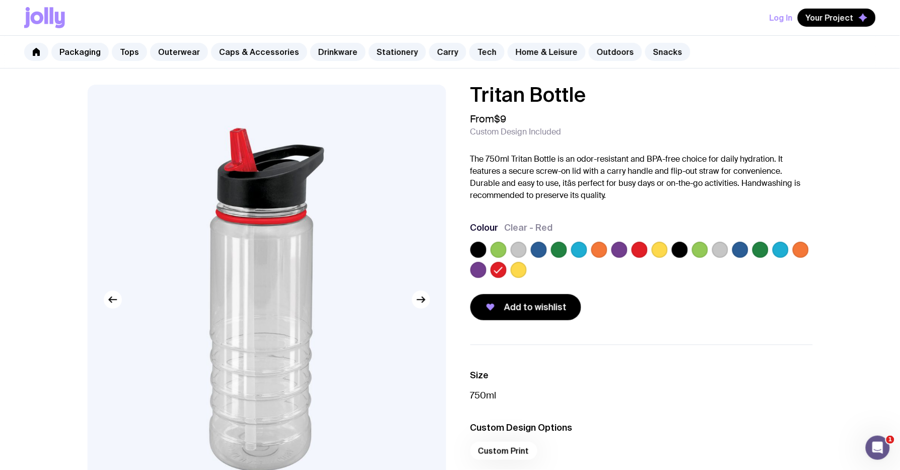
click at [758, 251] on label at bounding box center [761, 250] width 16 height 16
click at [0, 0] on input "radio" at bounding box center [0, 0] width 0 height 0
click at [499, 248] on label at bounding box center [499, 250] width 16 height 16
click at [0, 0] on input "radio" at bounding box center [0, 0] width 0 height 0
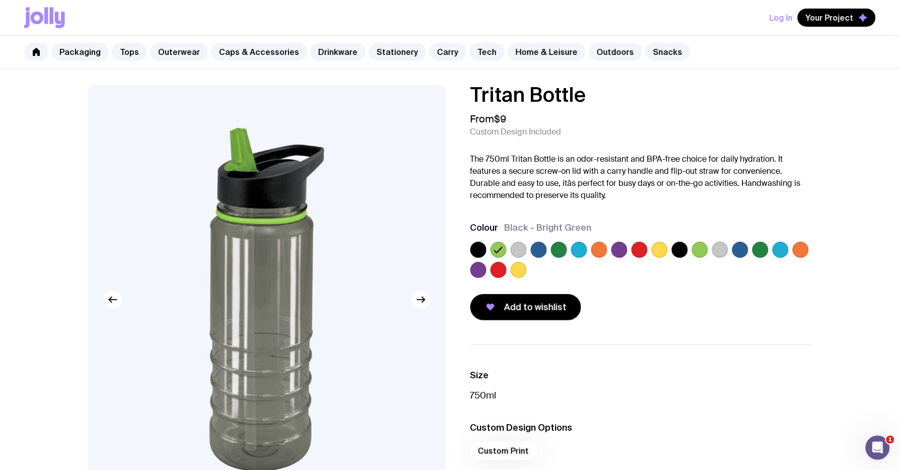
click at [471, 249] on label at bounding box center [479, 250] width 16 height 16
click at [0, 0] on input "radio" at bounding box center [0, 0] width 0 height 0
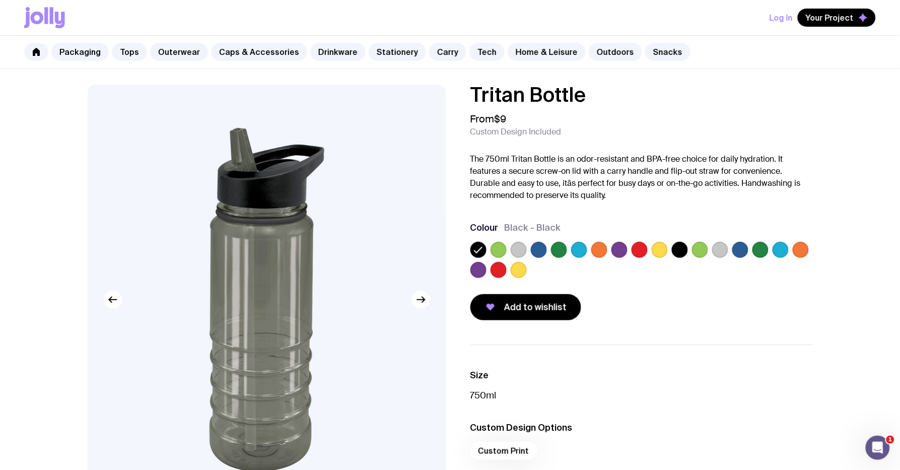
click at [598, 248] on label at bounding box center [599, 250] width 16 height 16
click at [0, 0] on input "radio" at bounding box center [0, 0] width 0 height 0
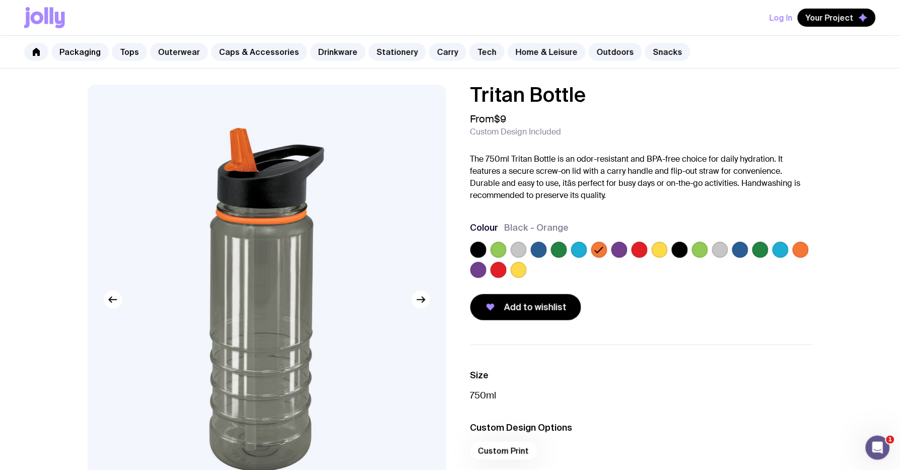
click at [717, 247] on label at bounding box center [720, 250] width 16 height 16
click at [0, 0] on input "radio" at bounding box center [0, 0] width 0 height 0
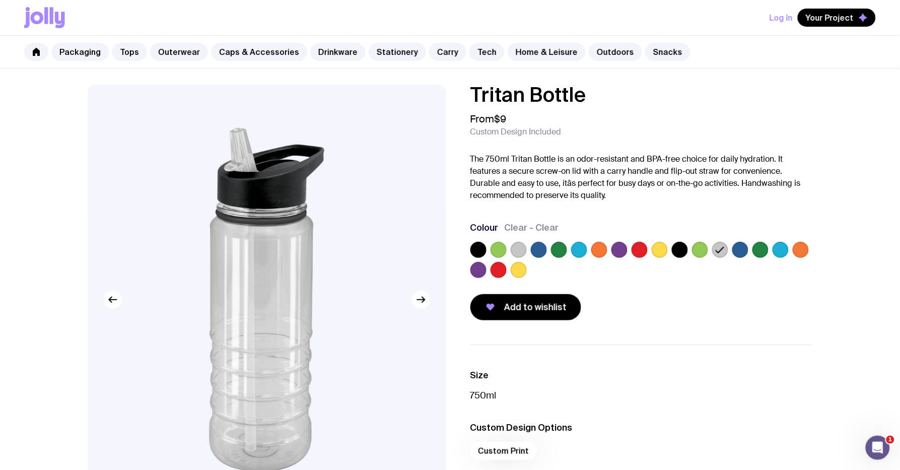
click at [760, 247] on label at bounding box center [761, 250] width 16 height 16
click at [0, 0] on input "radio" at bounding box center [0, 0] width 0 height 0
click at [553, 254] on label at bounding box center [559, 250] width 16 height 16
click at [0, 0] on input "radio" at bounding box center [0, 0] width 0 height 0
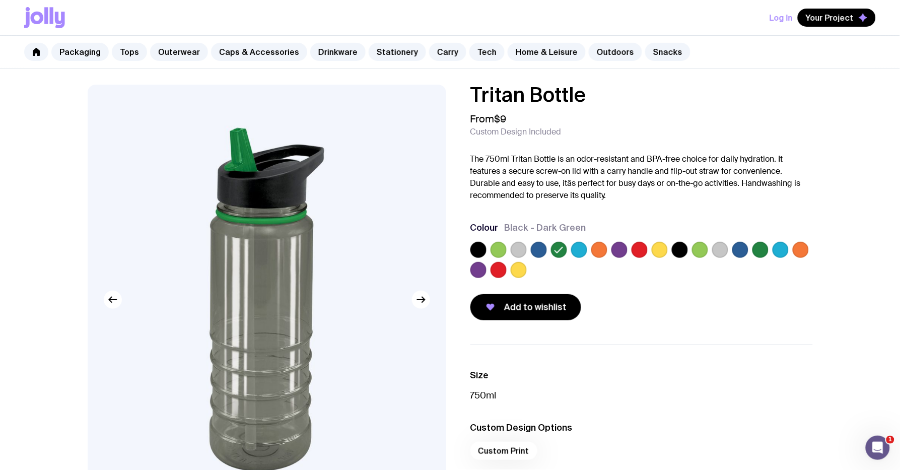
click at [696, 254] on label at bounding box center [700, 250] width 16 height 16
click at [0, 0] on input "radio" at bounding box center [0, 0] width 0 height 0
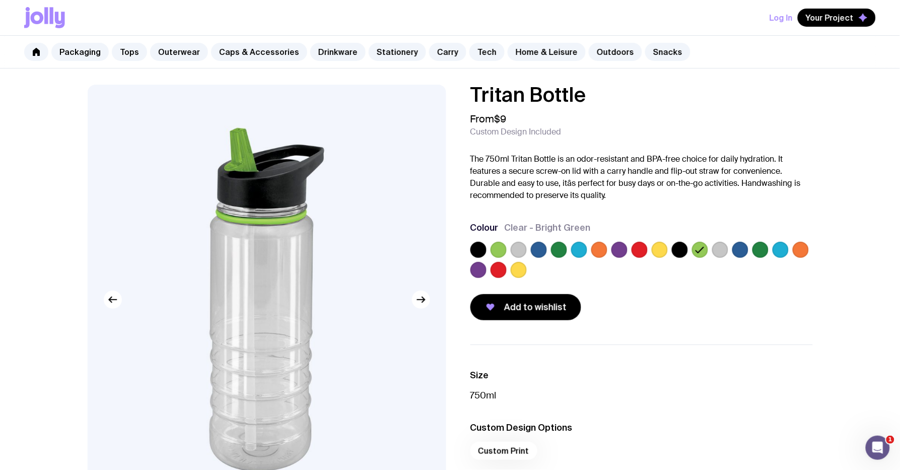
click at [475, 273] on label at bounding box center [479, 270] width 16 height 16
click at [0, 0] on input "radio" at bounding box center [0, 0] width 0 height 0
click at [499, 268] on label at bounding box center [499, 270] width 16 height 16
click at [0, 0] on input "radio" at bounding box center [0, 0] width 0 height 0
click at [517, 272] on label at bounding box center [519, 270] width 16 height 16
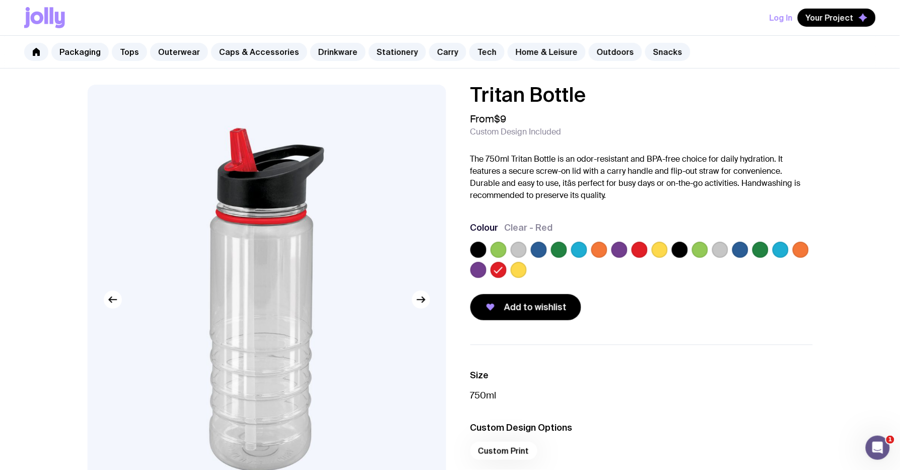
click at [0, 0] on input "radio" at bounding box center [0, 0] width 0 height 0
click at [517, 264] on icon at bounding box center [519, 270] width 12 height 12
click at [0, 0] on input "radio" at bounding box center [0, 0] width 0 height 0
click at [521, 252] on label at bounding box center [519, 250] width 16 height 16
click at [0, 0] on input "radio" at bounding box center [0, 0] width 0 height 0
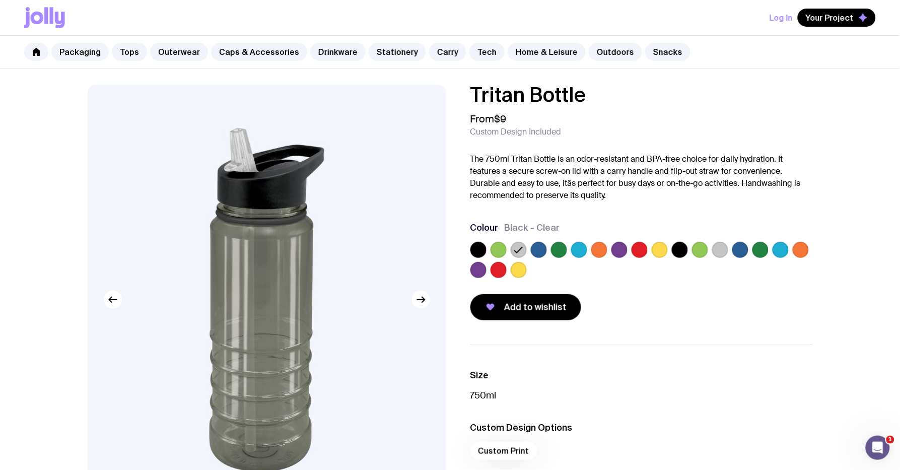
click at [712, 250] on label at bounding box center [720, 250] width 16 height 16
click at [0, 0] on input "radio" at bounding box center [0, 0] width 0 height 0
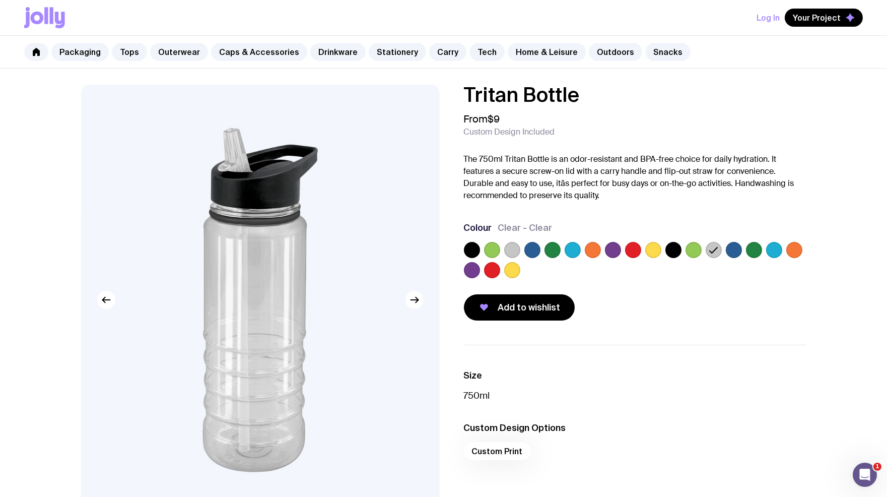
drag, startPoint x: 20, startPoint y: 376, endPoint x: 34, endPoint y: 350, distance: 29.3
drag, startPoint x: 59, startPoint y: 414, endPoint x: 81, endPoint y: 416, distance: 21.8
click at [59, 414] on div "Tritan Bottle From $9 Custom Design Included The 750ml Tritan Bottle is an odor…" at bounding box center [444, 338] width 774 height 506
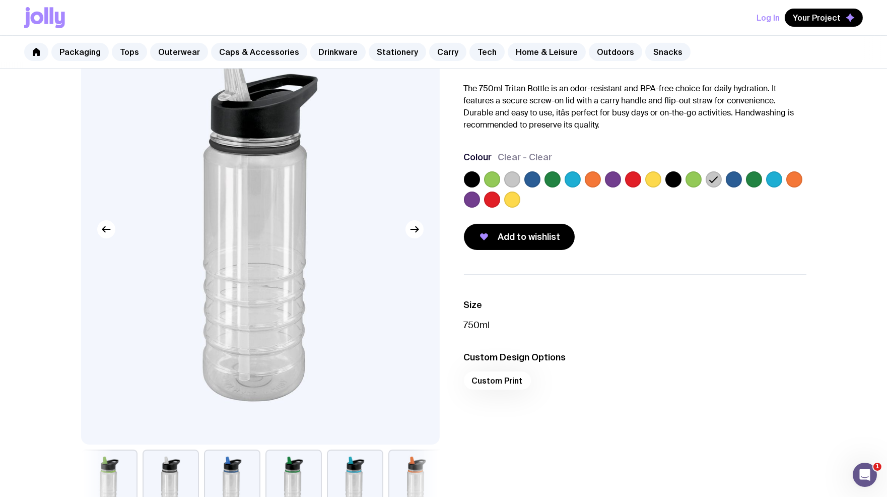
scroll to position [168, 0]
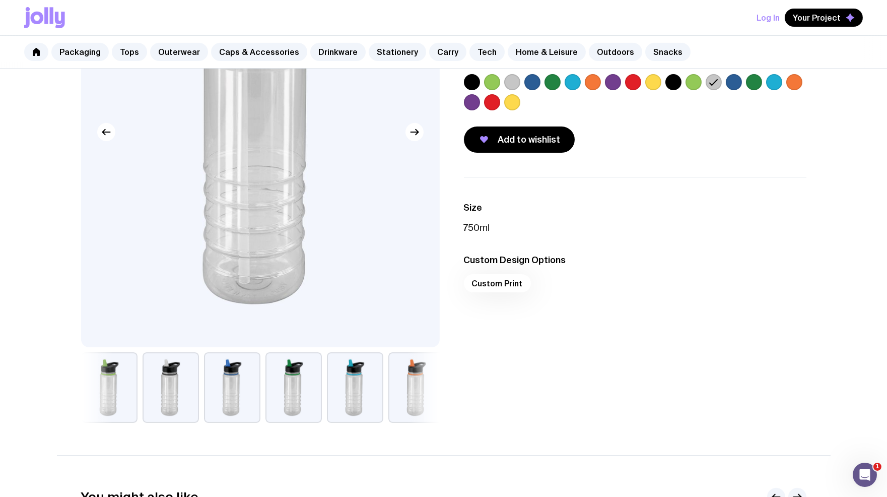
click at [19, 368] on div "Tritan Bottle From $9 Custom Design Included The 750ml Tritan Bottle is an odor…" at bounding box center [443, 354] width 887 height 907
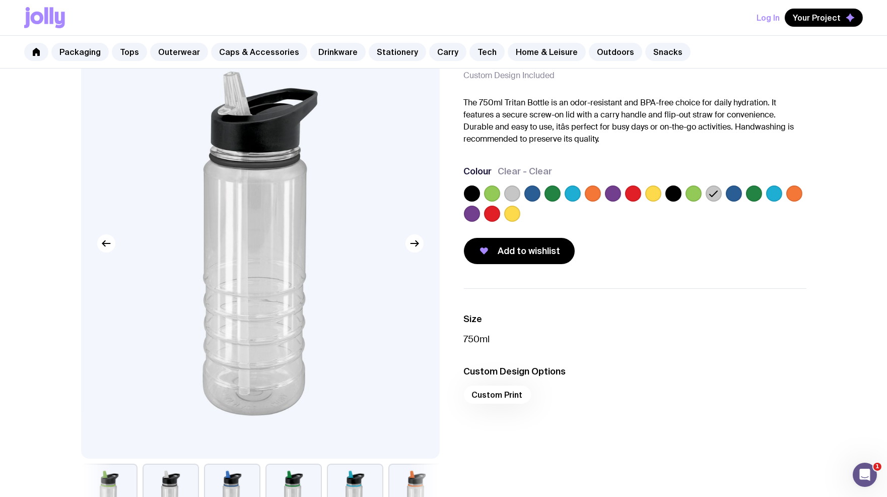
scroll to position [56, 0]
click at [58, 301] on div "Tritan Bottle From $9 Custom Design Included The 750ml Tritan Bottle is an odor…" at bounding box center [444, 282] width 774 height 506
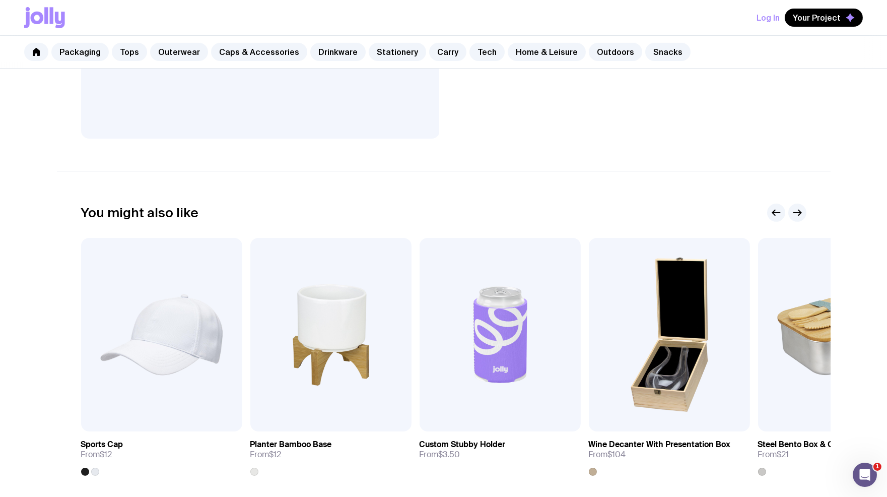
scroll to position [514, 0]
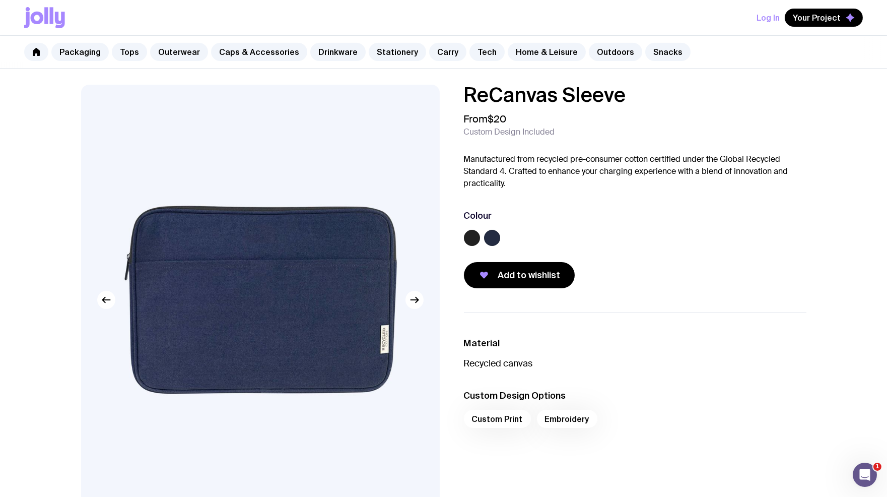
click at [470, 238] on label at bounding box center [472, 238] width 16 height 16
click at [0, 0] on input "radio" at bounding box center [0, 0] width 0 height 0
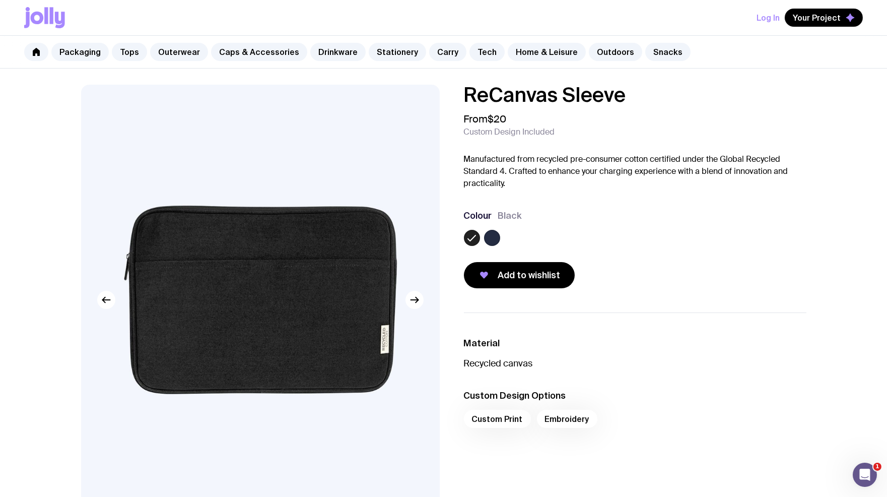
click at [499, 238] on label at bounding box center [492, 238] width 16 height 16
click at [0, 0] on input "radio" at bounding box center [0, 0] width 0 height 0
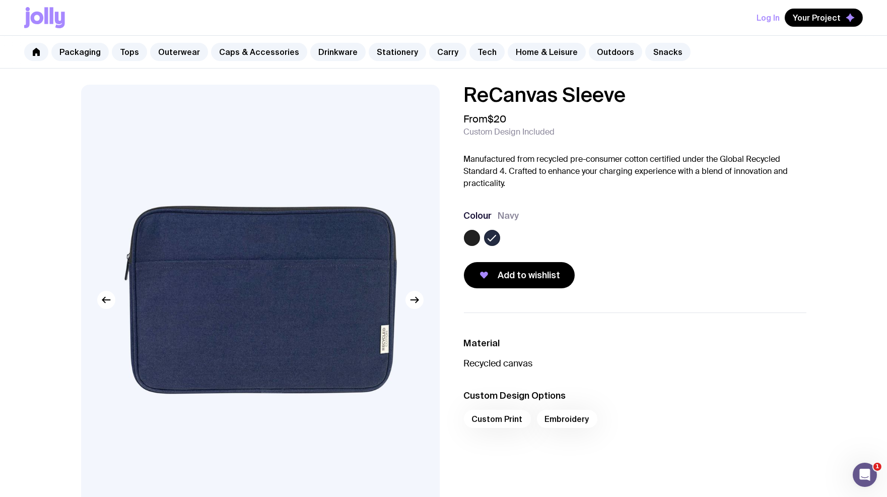
drag, startPoint x: 172, startPoint y: 333, endPoint x: 224, endPoint y: 320, distance: 53.3
click at [172, 333] on img at bounding box center [260, 300] width 359 height 430
click at [475, 240] on label at bounding box center [472, 238] width 16 height 16
click at [0, 0] on input "radio" at bounding box center [0, 0] width 0 height 0
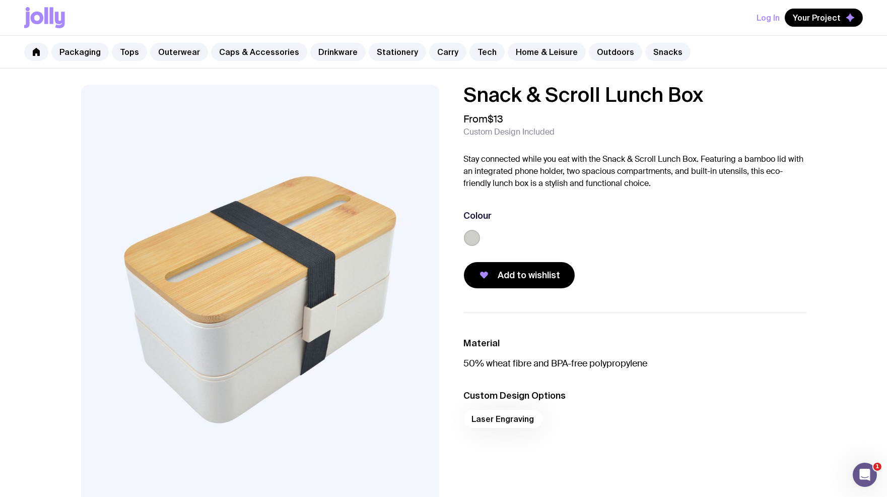
click at [46, 419] on div "Snack & Scroll Lunch Box From $13 Custom Design Included Stay connected while y…" at bounding box center [443, 485] width 887 height 832
drag, startPoint x: 44, startPoint y: 308, endPoint x: 281, endPoint y: 293, distance: 237.8
click at [44, 308] on div "Snack & Scroll Lunch Box From $13 Custom Design Included Stay connected while y…" at bounding box center [443, 485] width 887 height 832
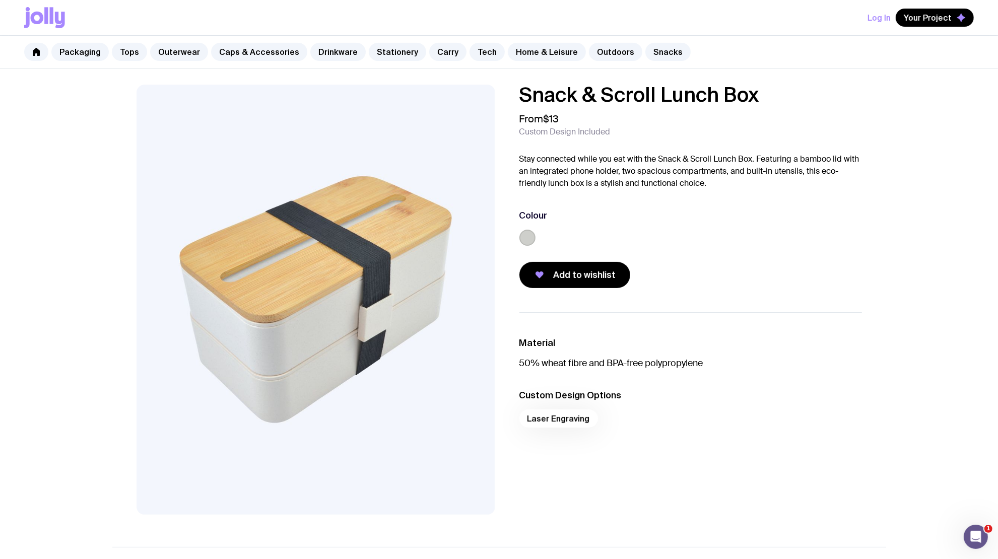
click at [56, 312] on div "Snack & Scroll Lunch Box From $13 Custom Design Included Stay connected while y…" at bounding box center [499, 485] width 998 height 832
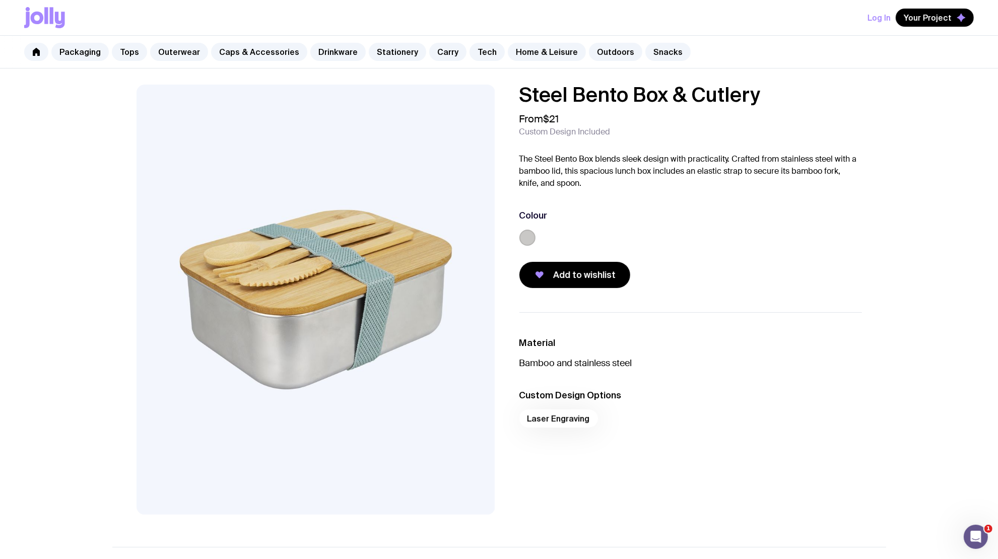
click at [97, 341] on div "Steel Bento Box & Cutlery From $21 Custom Design Included The Steel Bento Box b…" at bounding box center [499, 485] width 998 height 832
click at [21, 418] on div "Steel Bento Box & Cutlery From $21 Custom Design Included The Steel Bento Box b…" at bounding box center [499, 485] width 998 height 832
click at [83, 180] on div "Steel Bento Box & Cutlery From $21 Custom Design Included The Steel Bento Box b…" at bounding box center [499, 485] width 998 height 832
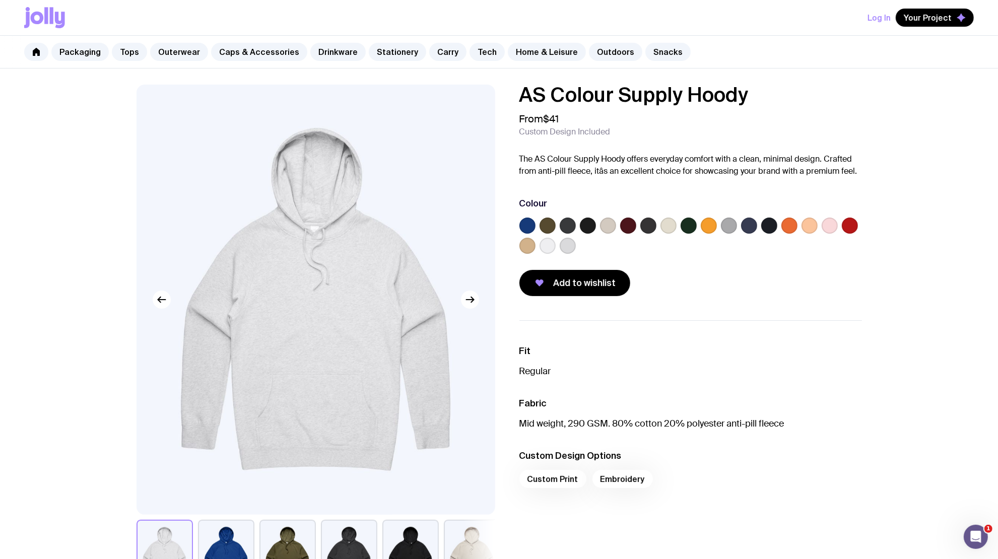
click at [555, 253] on div at bounding box center [548, 246] width 16 height 16
click at [535, 248] on div at bounding box center [527, 246] width 16 height 16
click at [544, 247] on label at bounding box center [548, 246] width 16 height 16
click at [0, 0] on input "radio" at bounding box center [0, 0] width 0 height 0
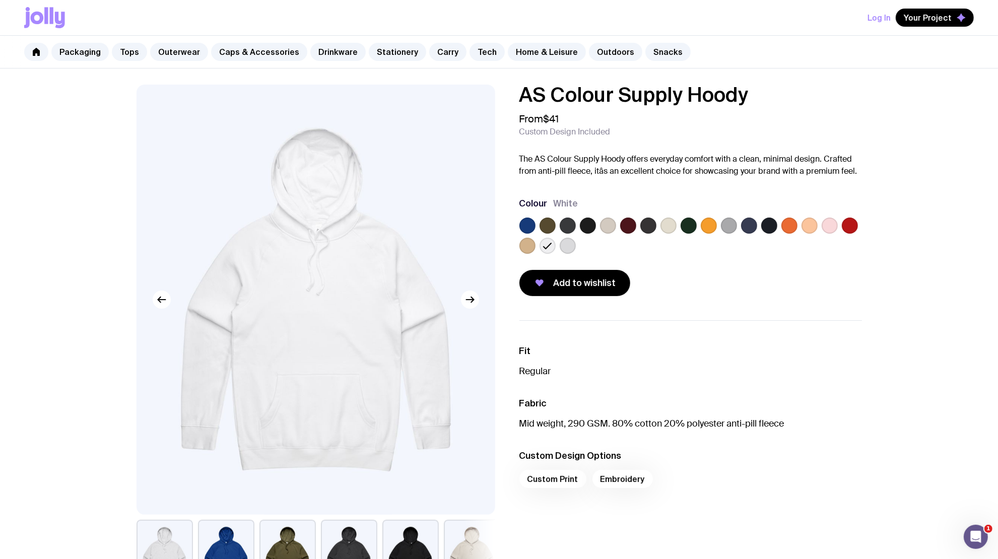
click at [574, 246] on label at bounding box center [568, 246] width 16 height 16
click at [0, 0] on input "radio" at bounding box center [0, 0] width 0 height 0
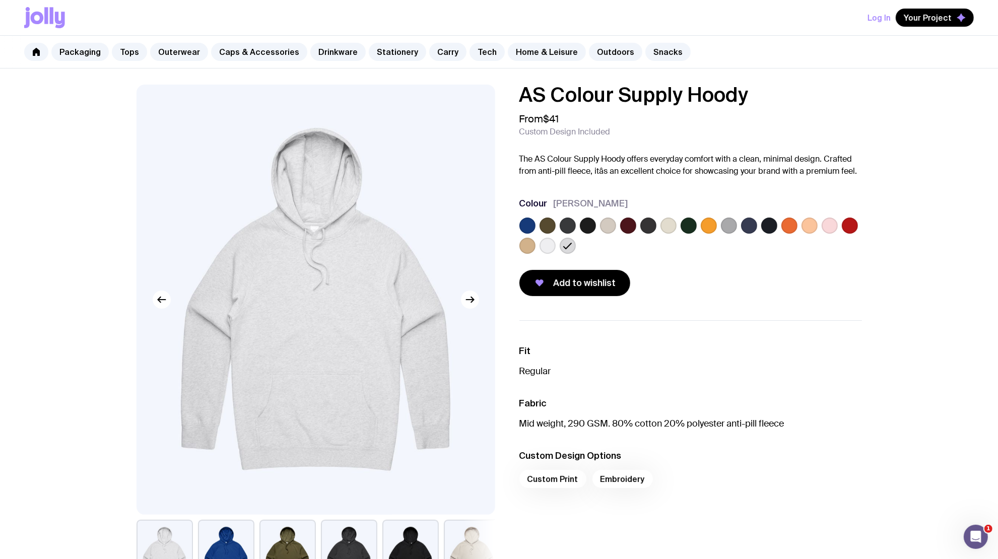
click at [547, 247] on label at bounding box center [548, 246] width 16 height 16
click at [0, 0] on input "radio" at bounding box center [0, 0] width 0 height 0
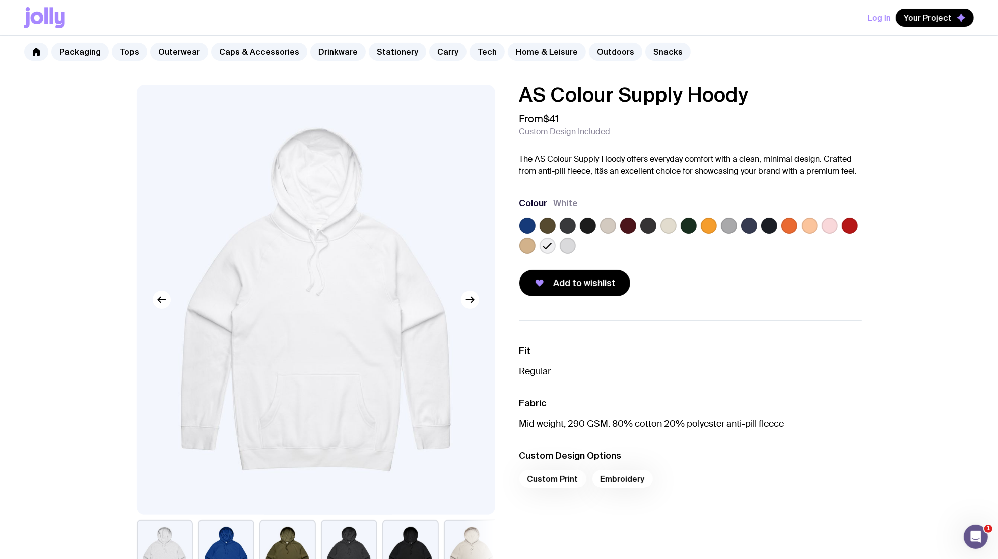
click at [560, 245] on label at bounding box center [568, 246] width 16 height 16
click at [0, 0] on input "radio" at bounding box center [0, 0] width 0 height 0
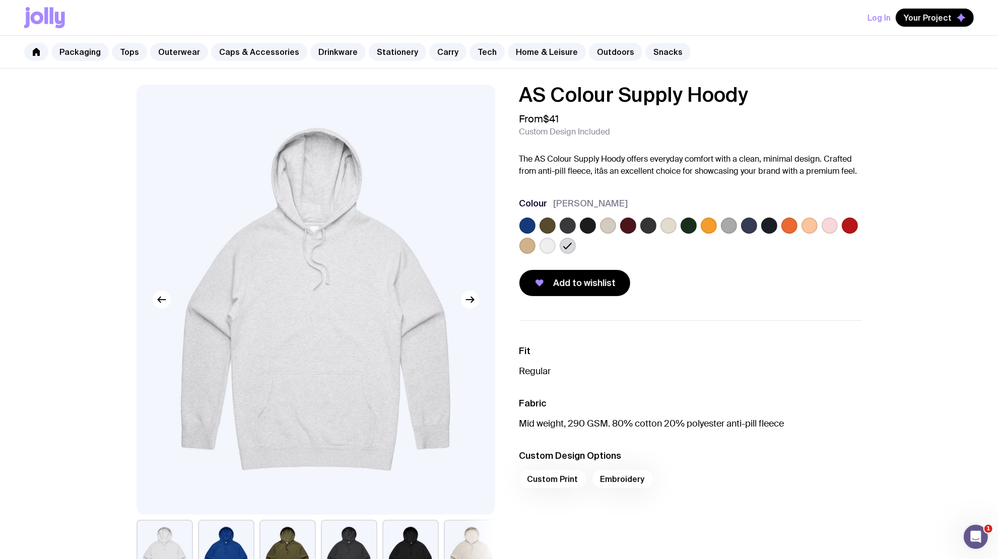
click at [542, 245] on label at bounding box center [548, 246] width 16 height 16
click at [0, 0] on input "radio" at bounding box center [0, 0] width 0 height 0
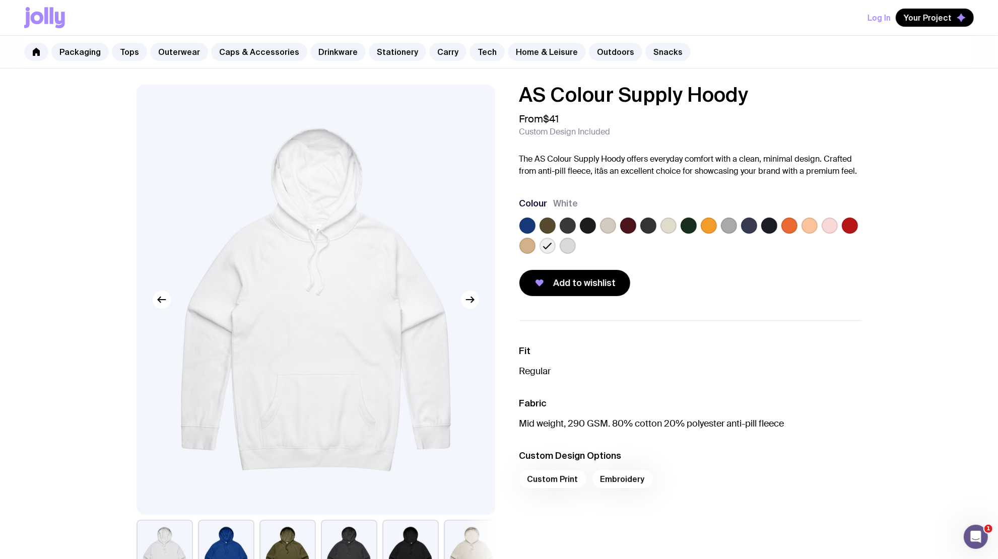
click at [38, 474] on div "AS Colour Supply Hoody From $41 Custom Design Included The AS Colour Supply Hoo…" at bounding box center [499, 522] width 998 height 907
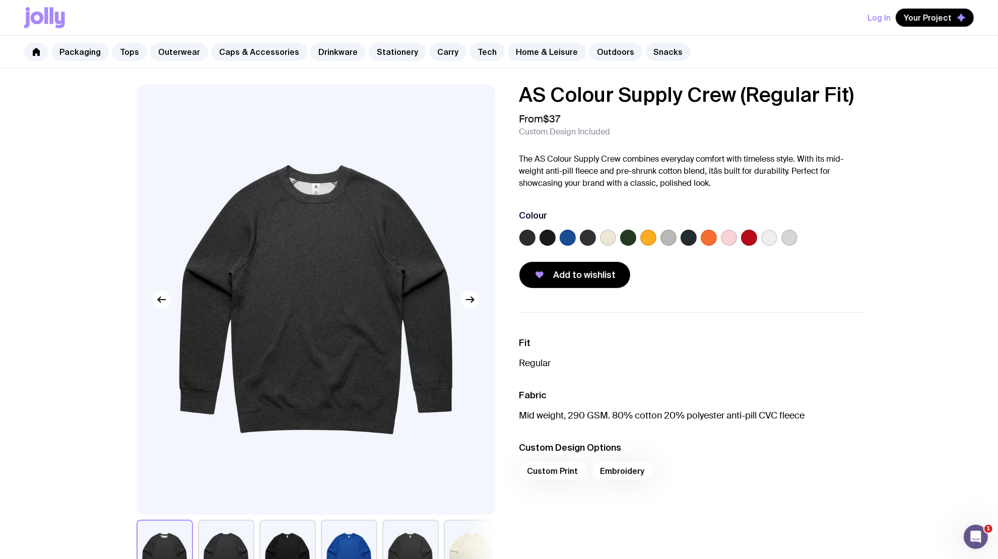
click at [143, 1] on div "Log In Your Project" at bounding box center [499, 17] width 950 height 35
drag, startPoint x: 31, startPoint y: 145, endPoint x: 85, endPoint y: 114, distance: 61.9
click at [31, 145] on div "AS Colour Supply Crew (Regular Fit) From $37 Custom Design Included The AS Colo…" at bounding box center [499, 522] width 998 height 907
